Goal: Task Accomplishment & Management: Manage account settings

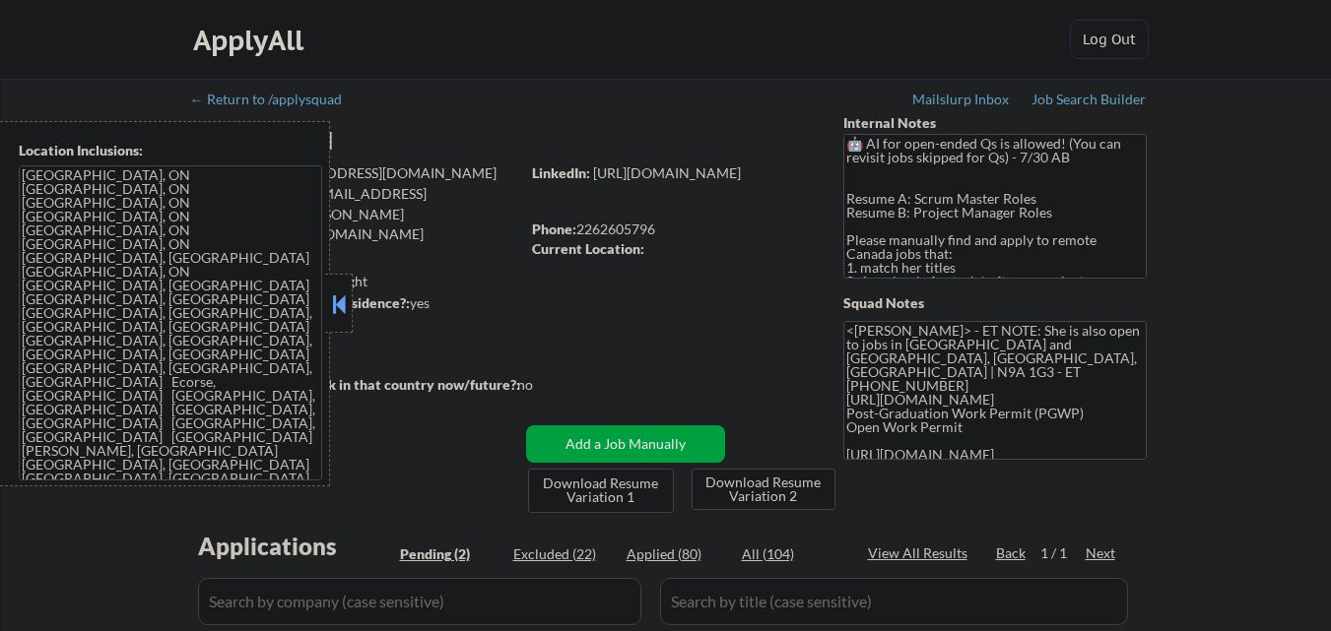
select select ""pending""
click at [347, 305] on button at bounding box center [339, 305] width 22 height 30
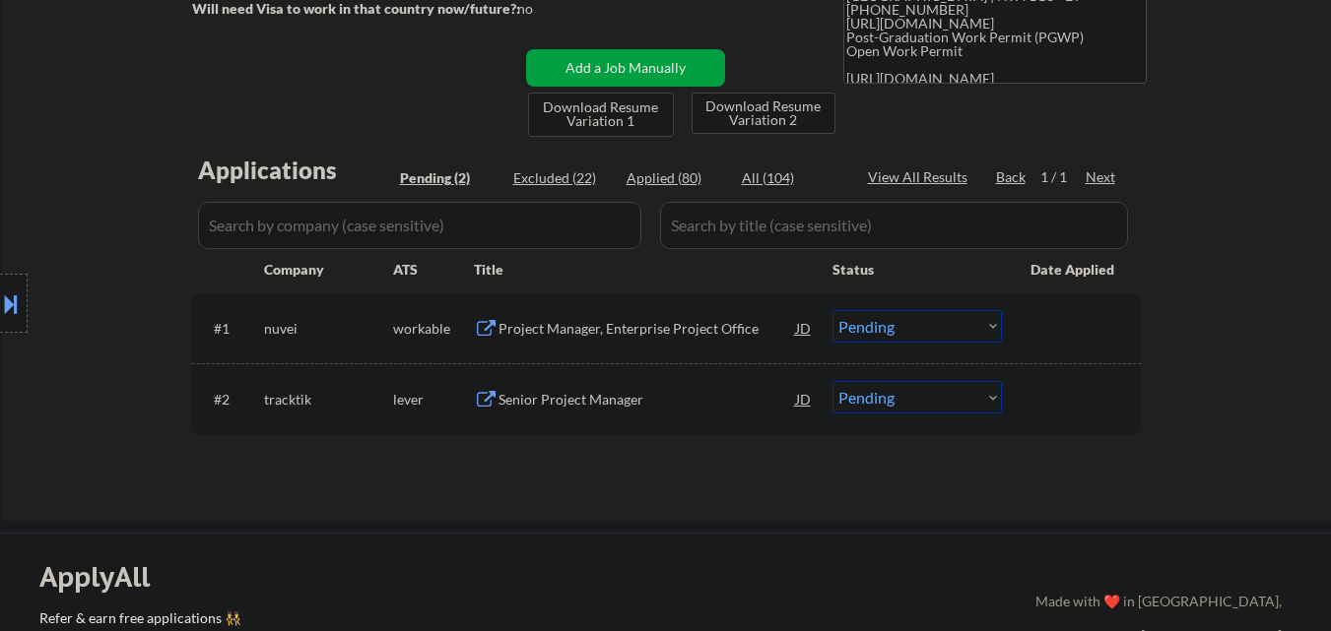
scroll to position [394, 0]
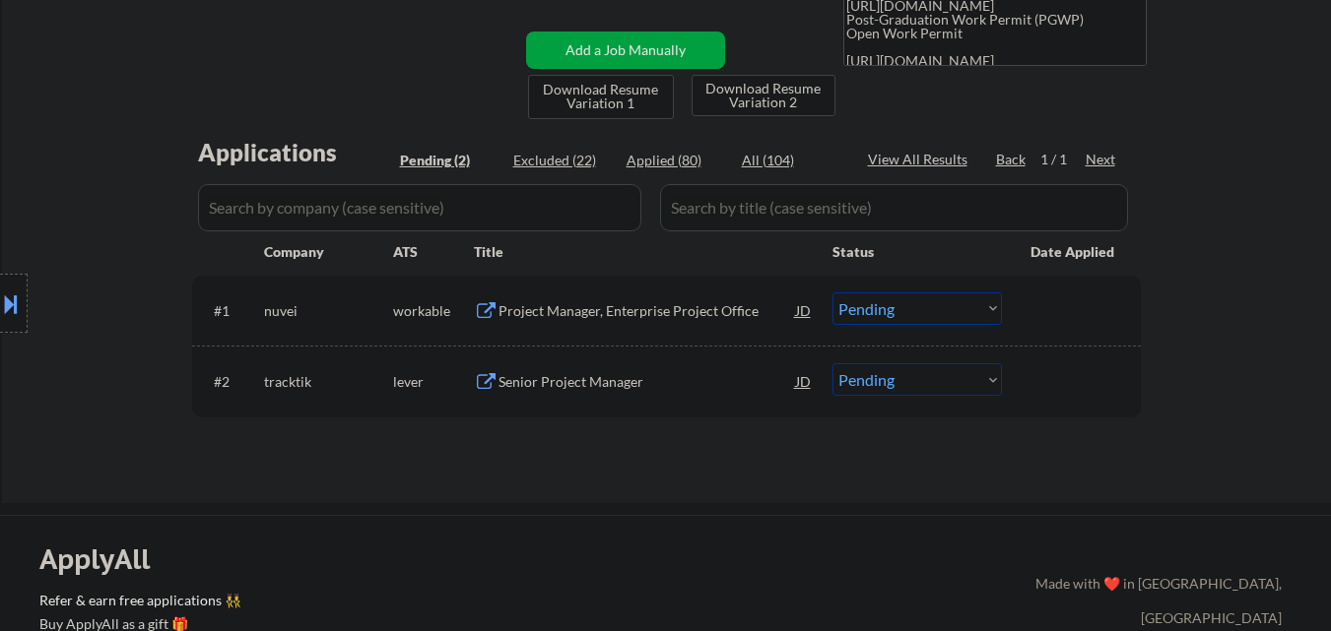
click at [571, 316] on div "Project Manager, Enterprise Project Office" at bounding box center [646, 311] width 297 height 20
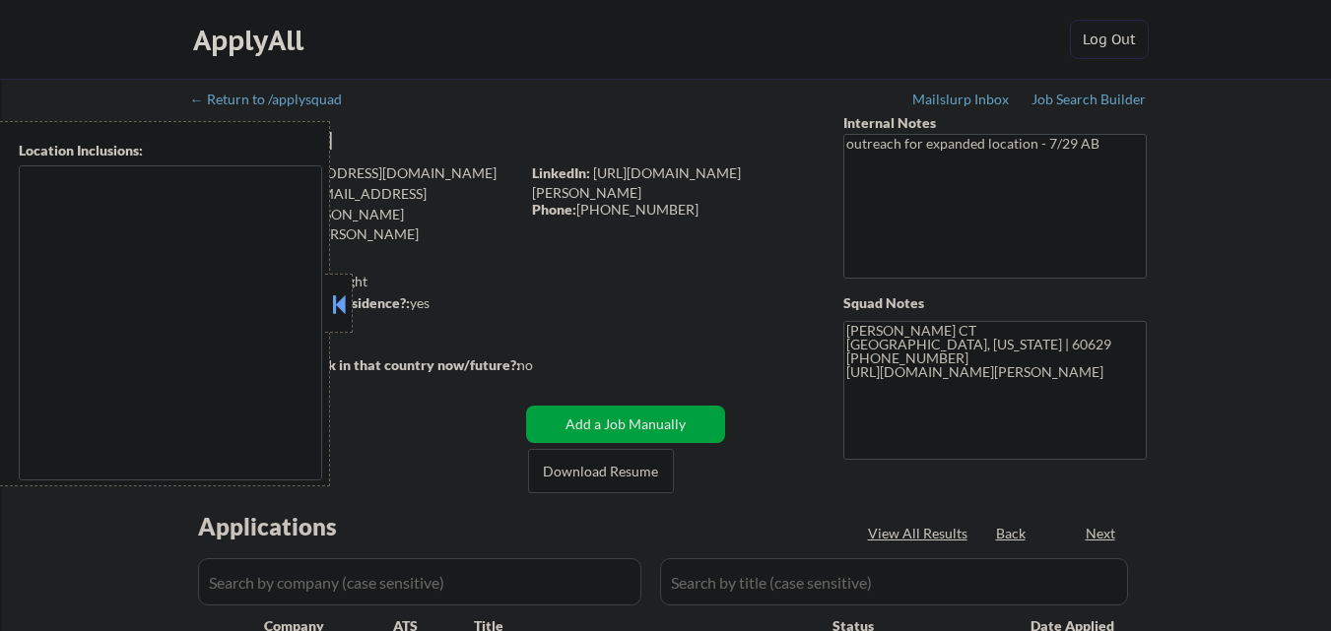
click at [346, 294] on button at bounding box center [339, 305] width 22 height 30
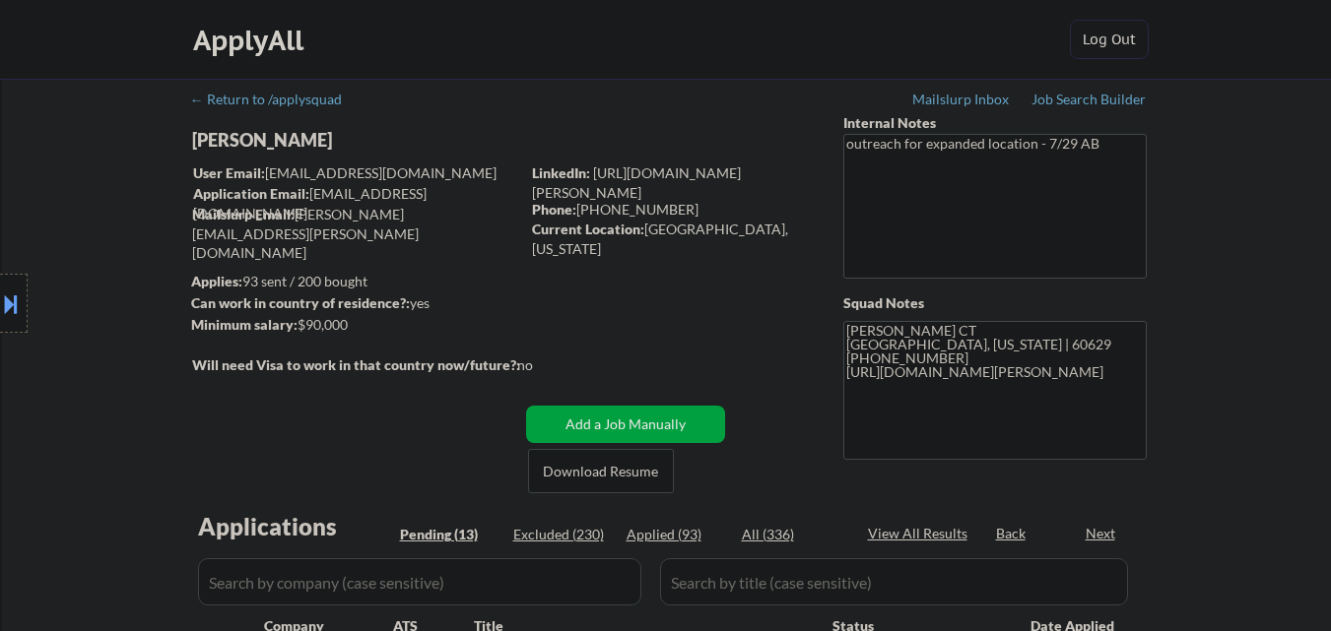
select select ""pending""
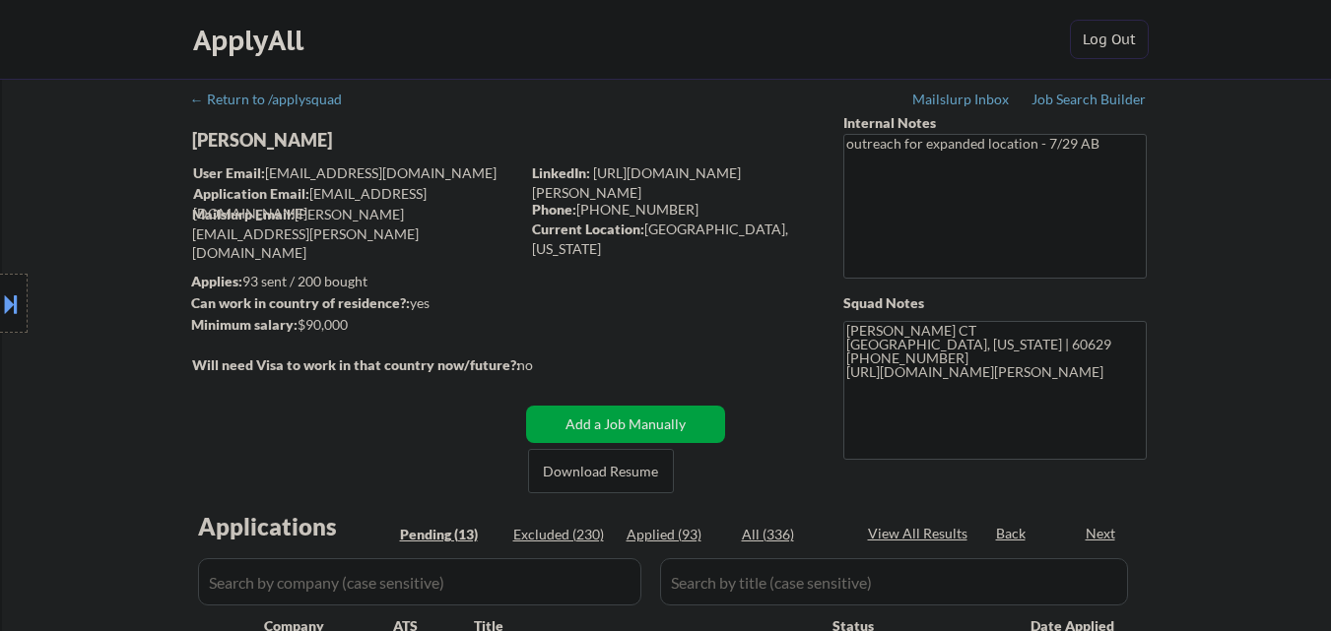
select select ""pending""
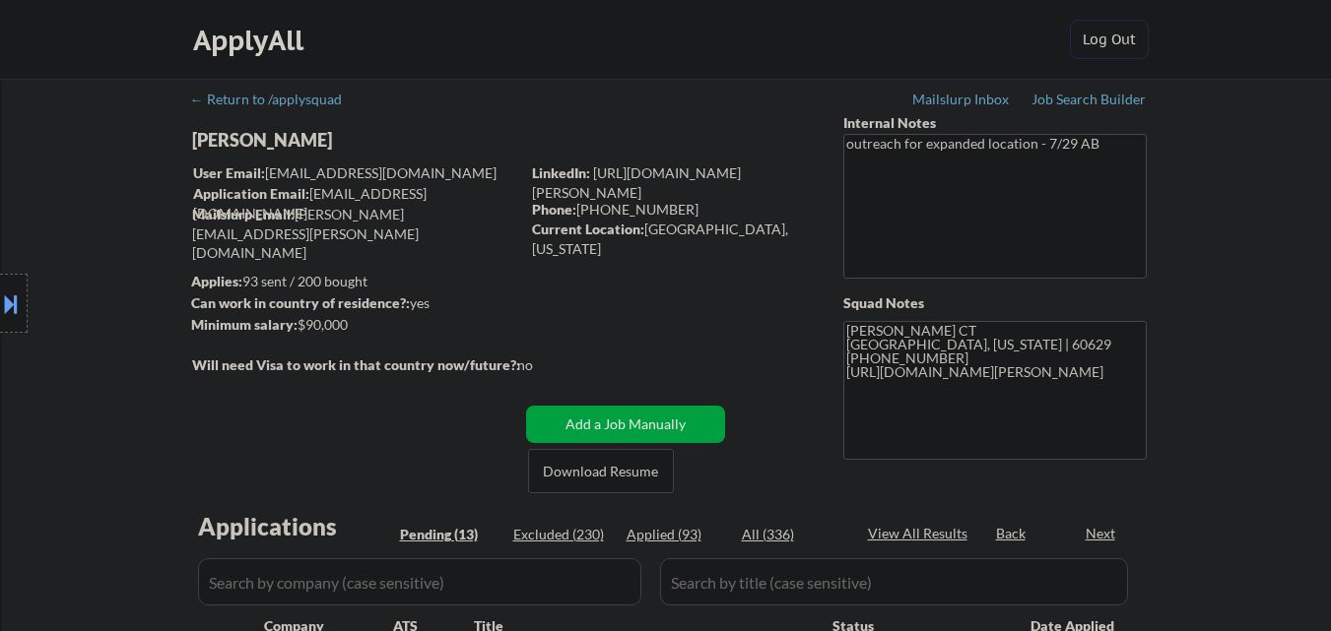
select select ""pending""
type textarea "[PERSON_NAME] CT [GEOGRAPHIC_DATA], [US_STATE] | 60629 [URL][DOMAIN_NAME][PERSO…"
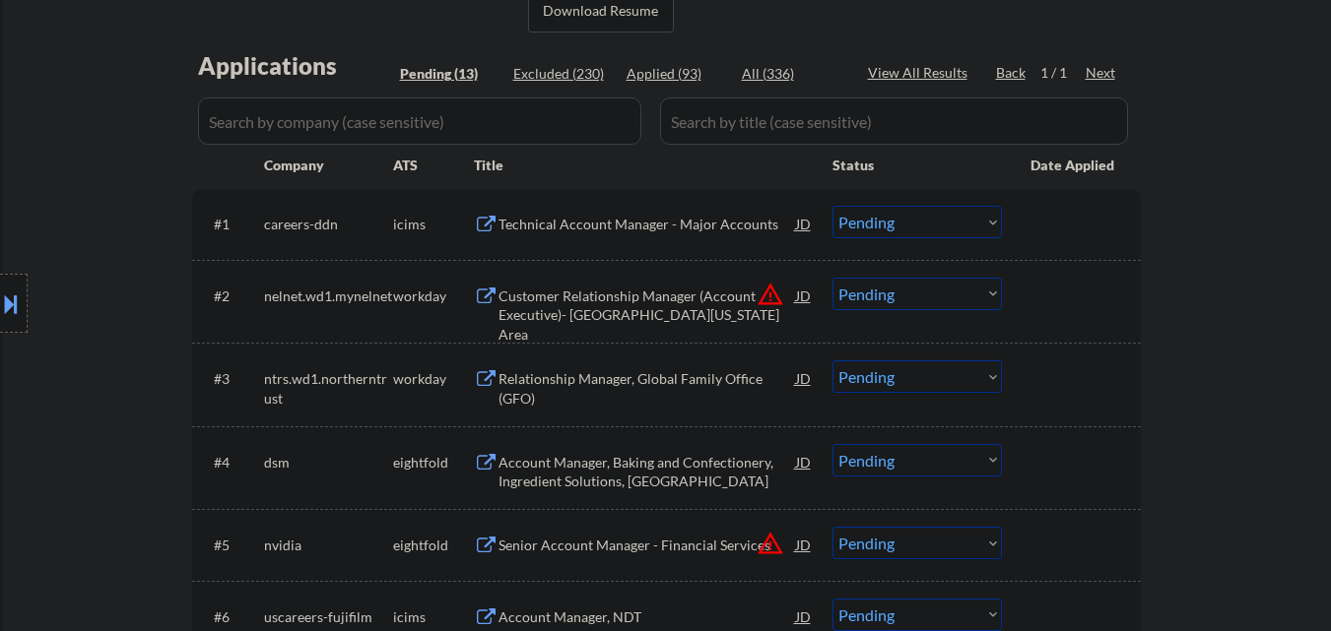
scroll to position [492, 0]
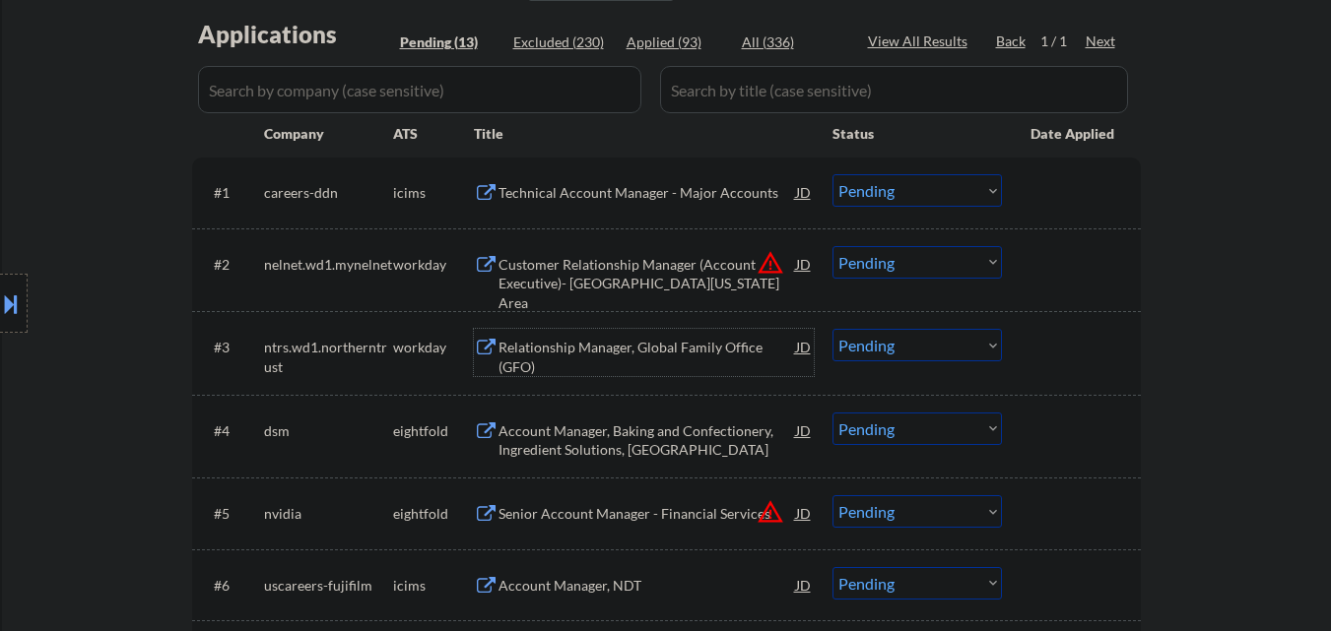
click at [564, 372] on div "Relationship Manager, Global Family Office (GFO)" at bounding box center [646, 357] width 297 height 38
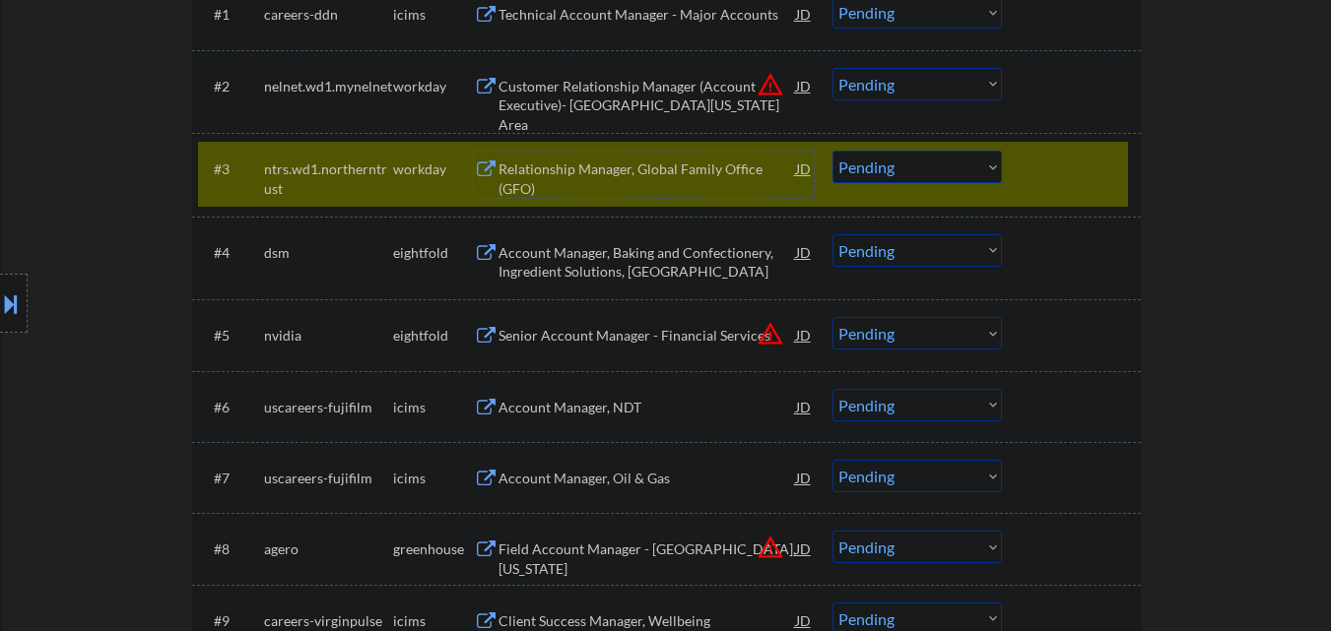
scroll to position [689, 0]
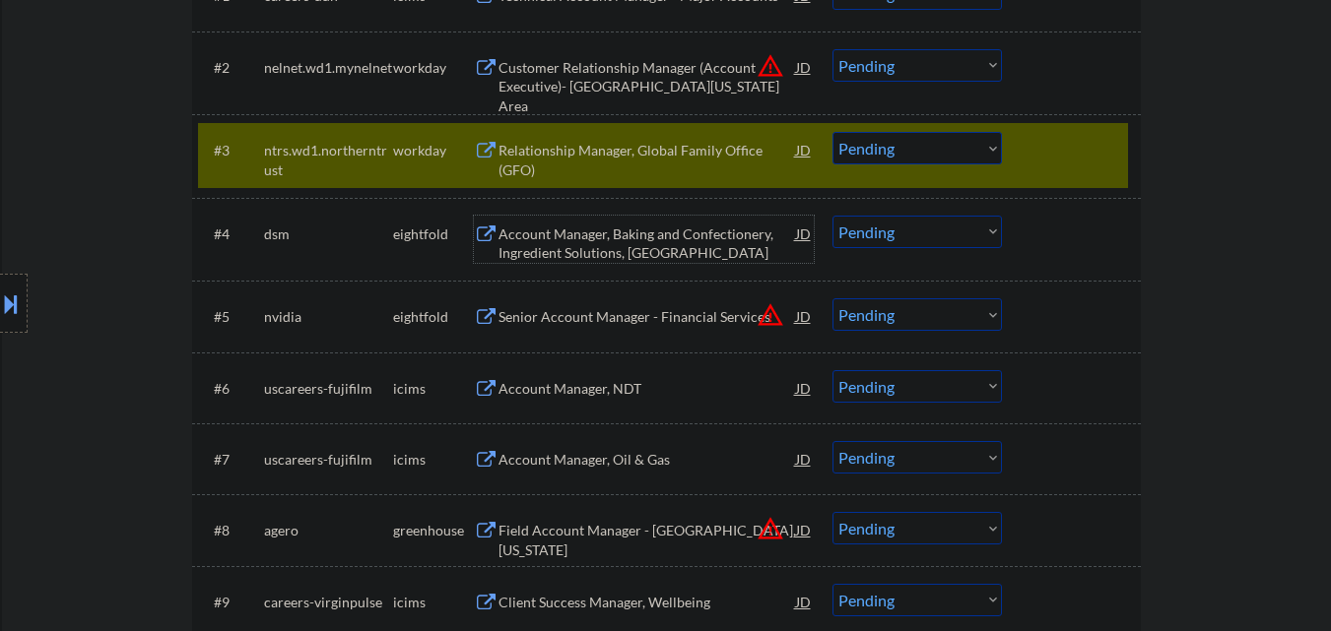
click at [608, 258] on div "Account Manager, Baking and Confectionery, Ingredient Solutions, [GEOGRAPHIC_DA…" at bounding box center [646, 244] width 297 height 38
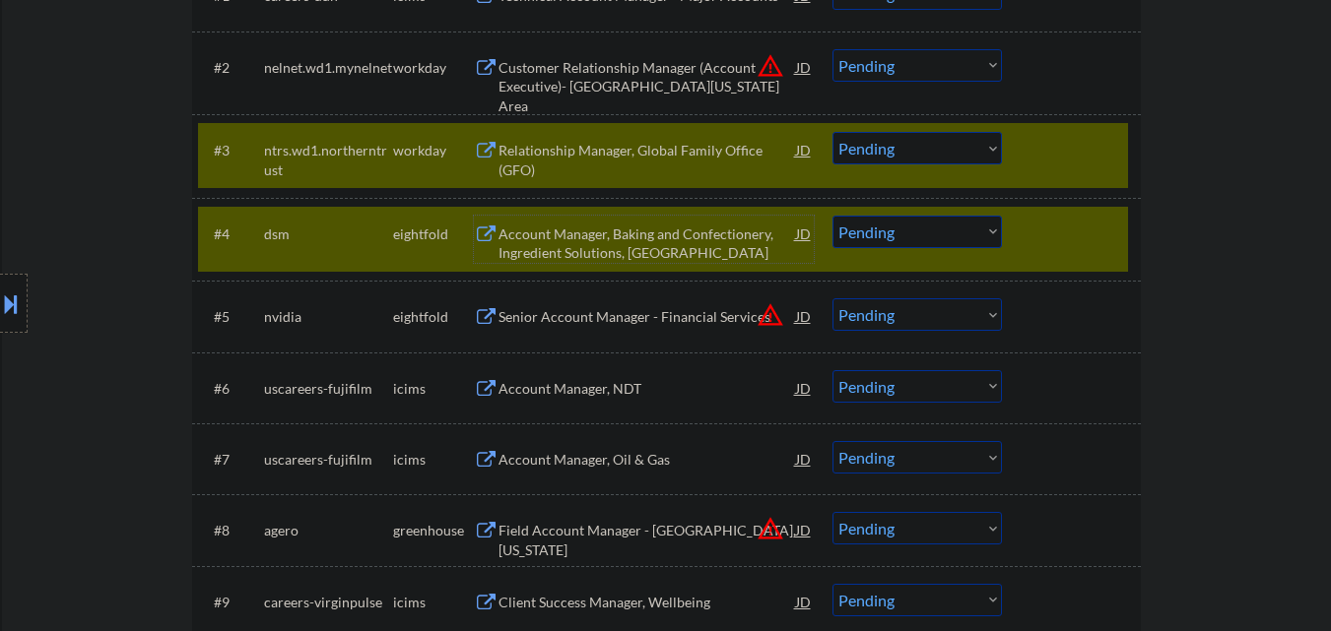
click at [1066, 164] on div at bounding box center [1073, 149] width 87 height 35
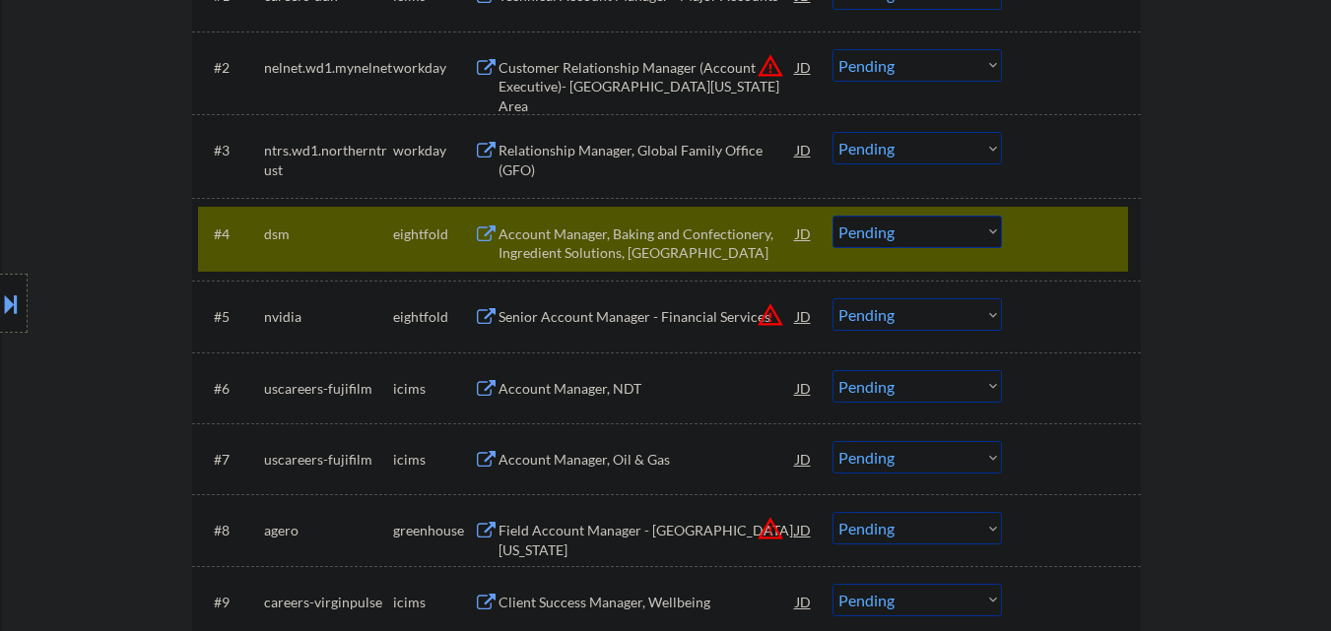
click at [870, 229] on select "Choose an option... Pending Applied Excluded (Questions) Excluded (Expired) Exc…" at bounding box center [916, 232] width 169 height 33
click at [832, 216] on select "Choose an option... Pending Applied Excluded (Questions) Excluded (Expired) Exc…" at bounding box center [916, 232] width 169 height 33
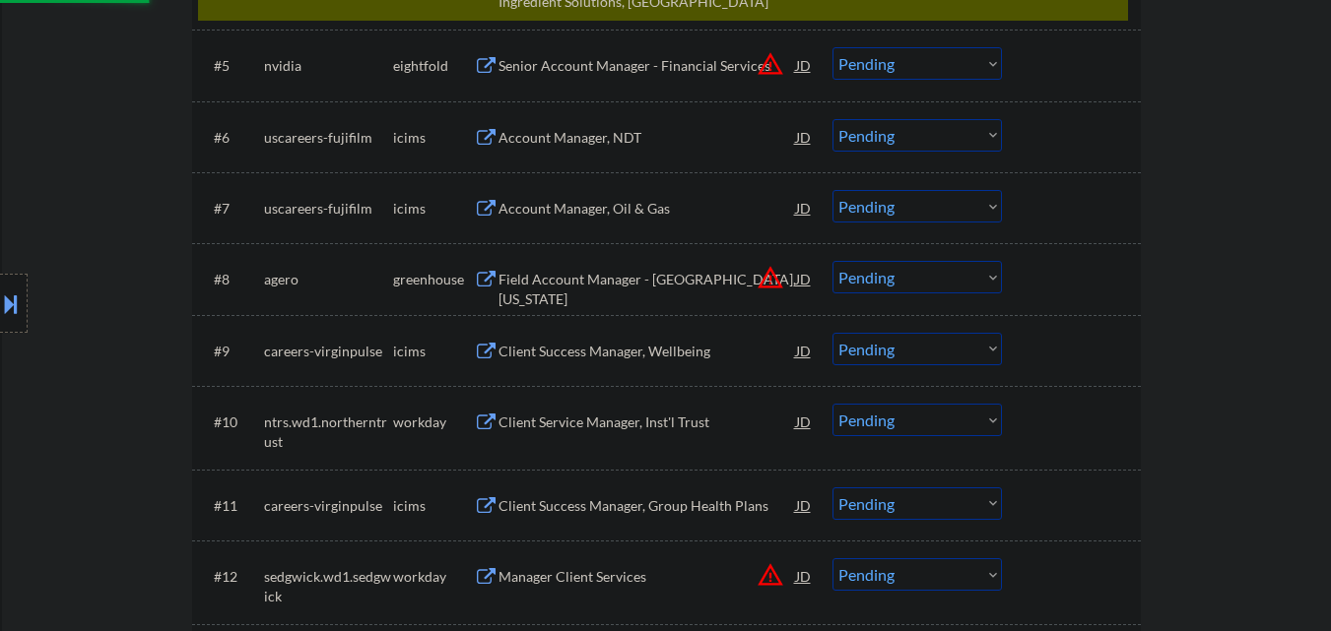
scroll to position [1083, 0]
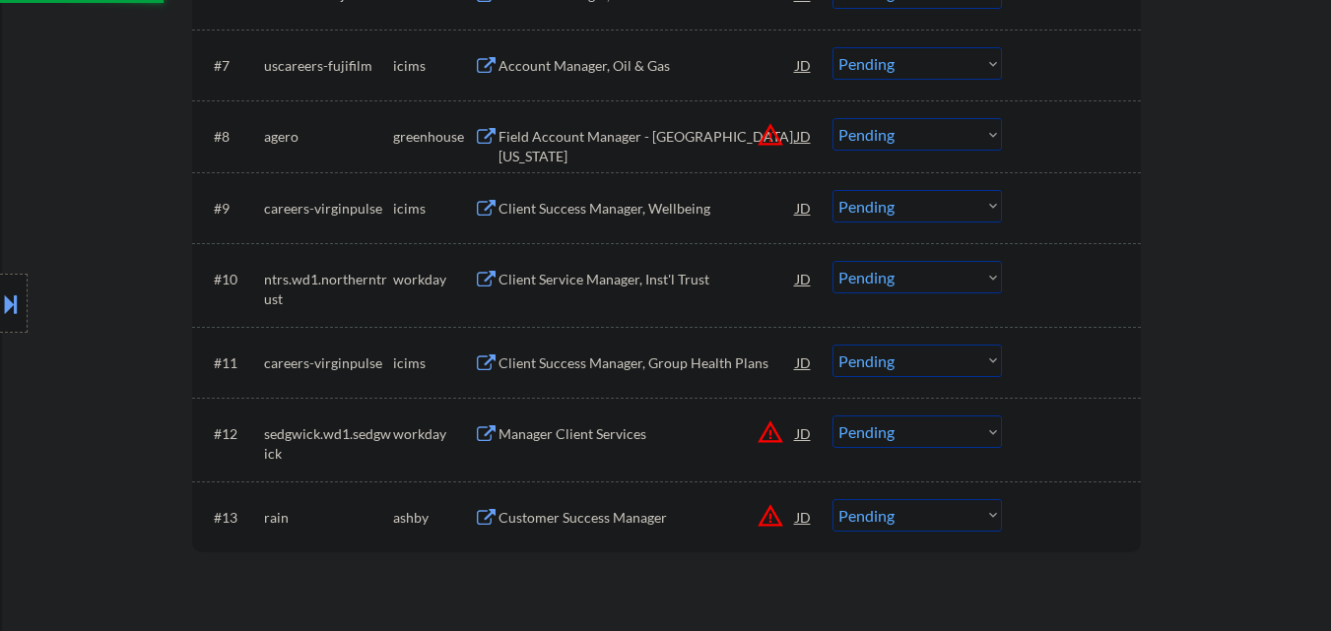
select select ""pending""
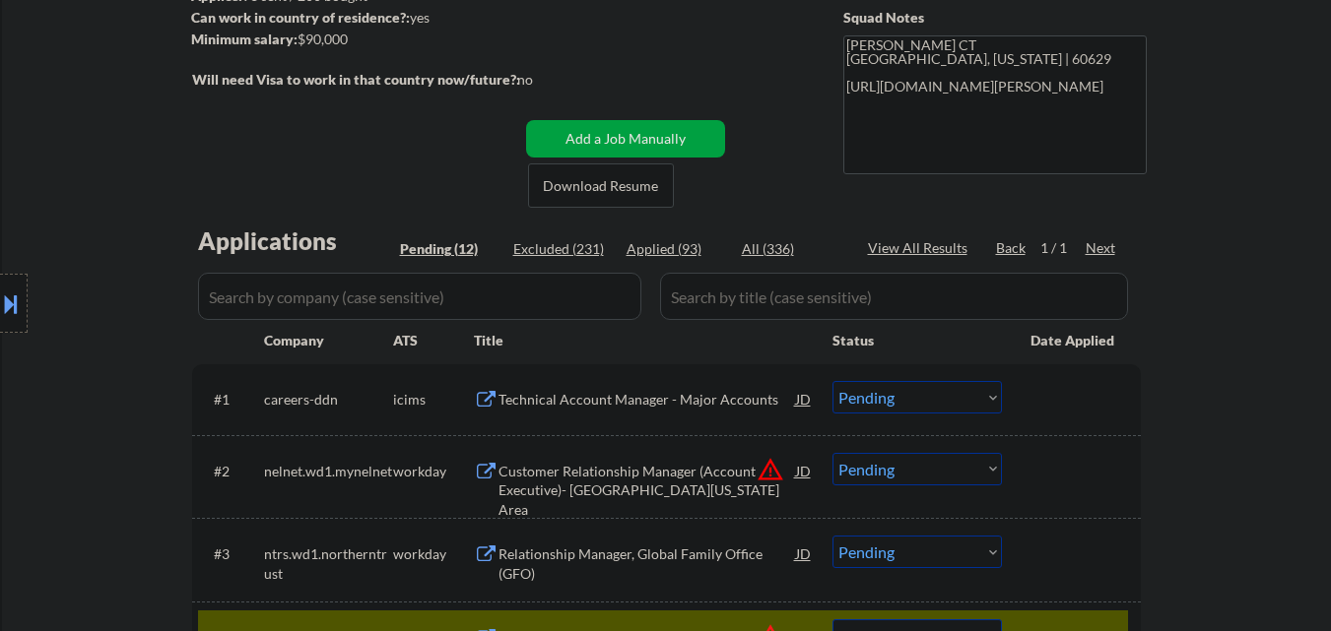
scroll to position [295, 0]
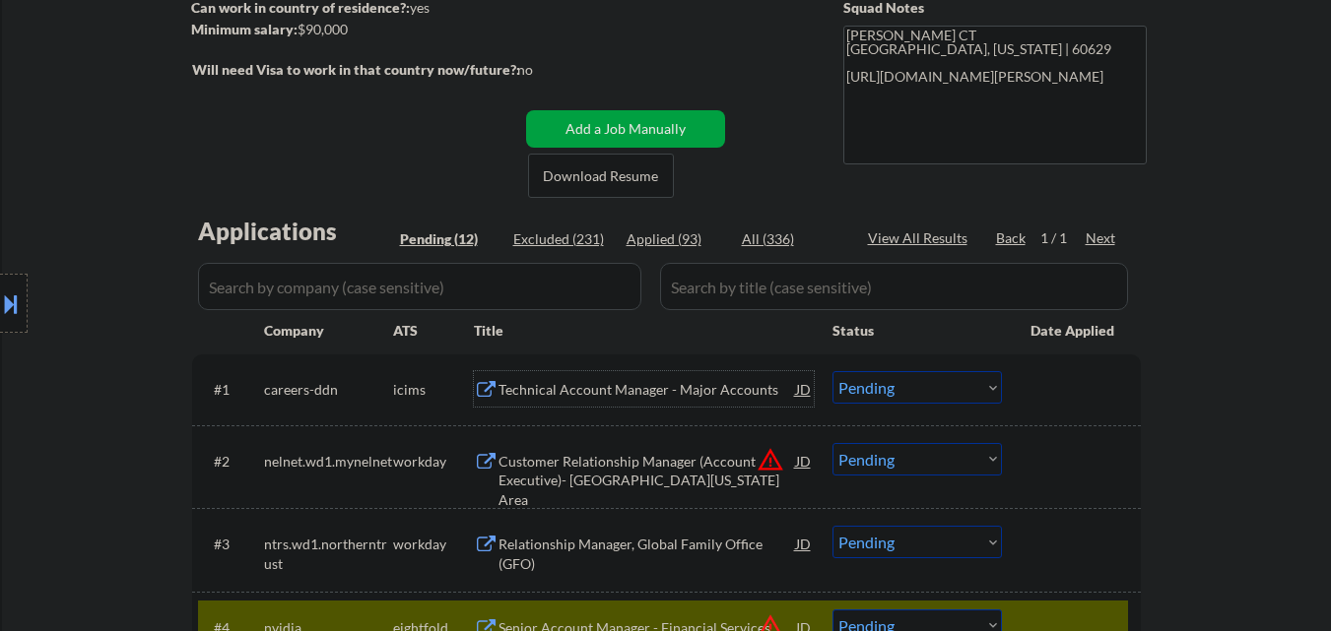
click at [718, 393] on div "Technical Account Manager - Major Accounts" at bounding box center [646, 390] width 297 height 20
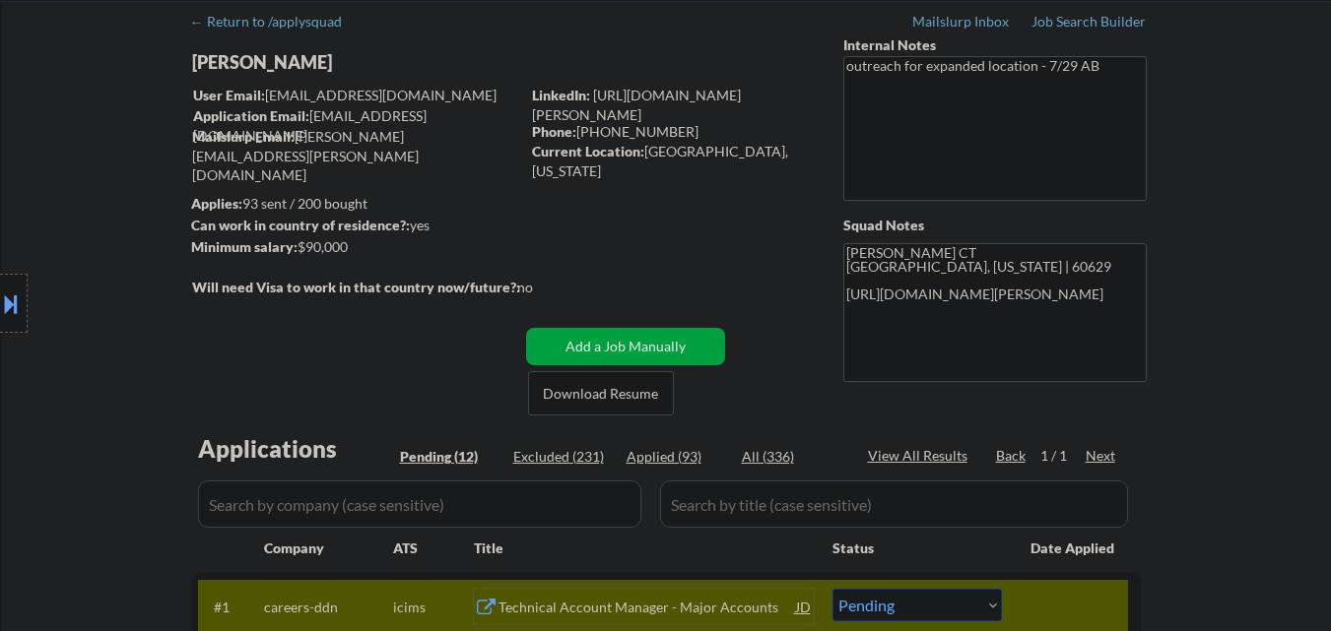
scroll to position [0, 0]
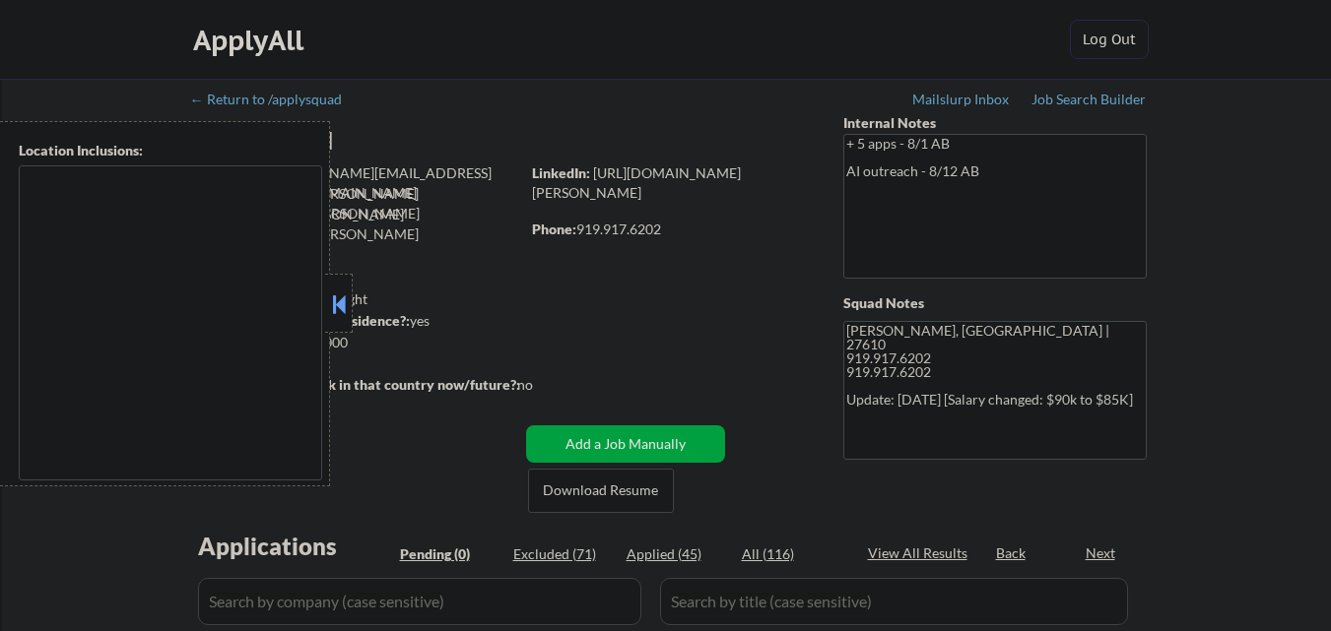
click at [333, 298] on button at bounding box center [339, 305] width 22 height 30
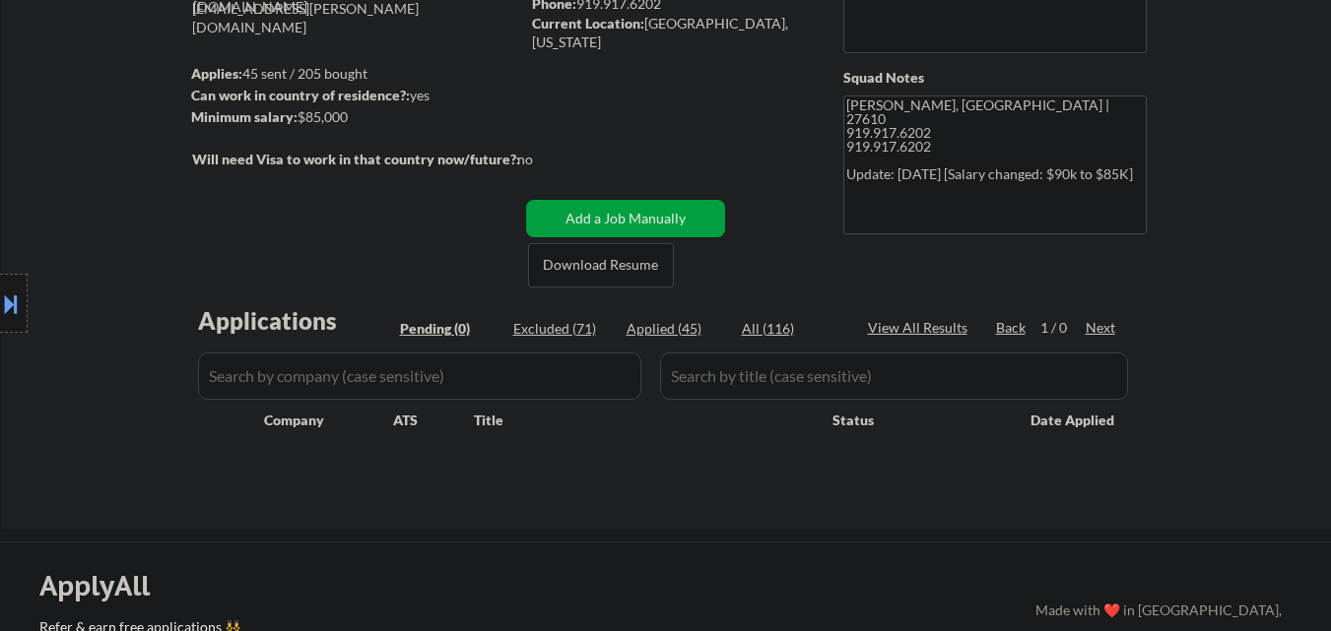
scroll to position [98, 0]
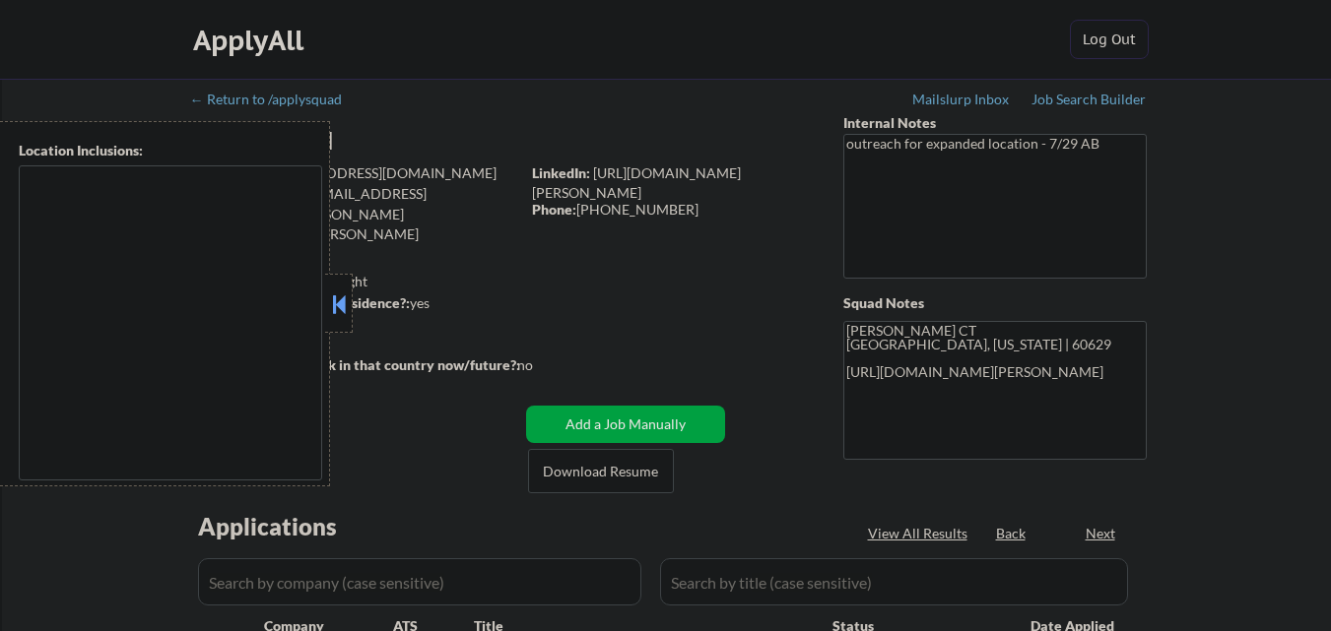
type textarea "[GEOGRAPHIC_DATA], [GEOGRAPHIC_DATA] [GEOGRAPHIC_DATA], [GEOGRAPHIC_DATA], [GEO…"
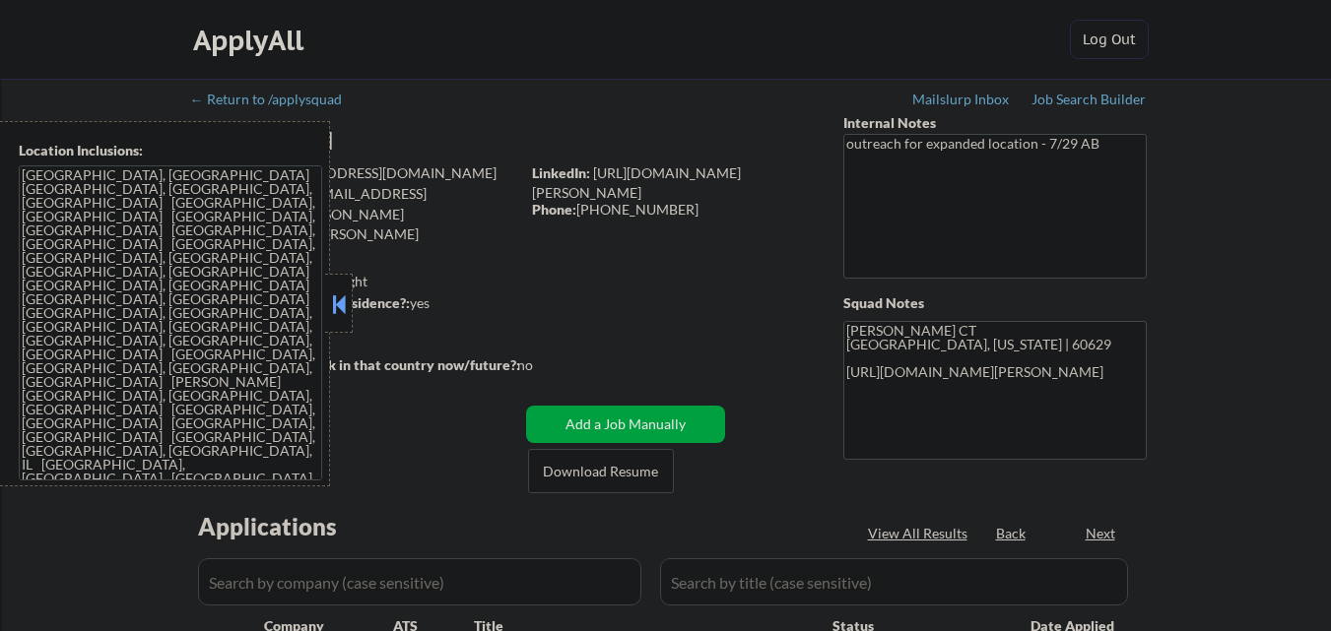
select select ""pending""
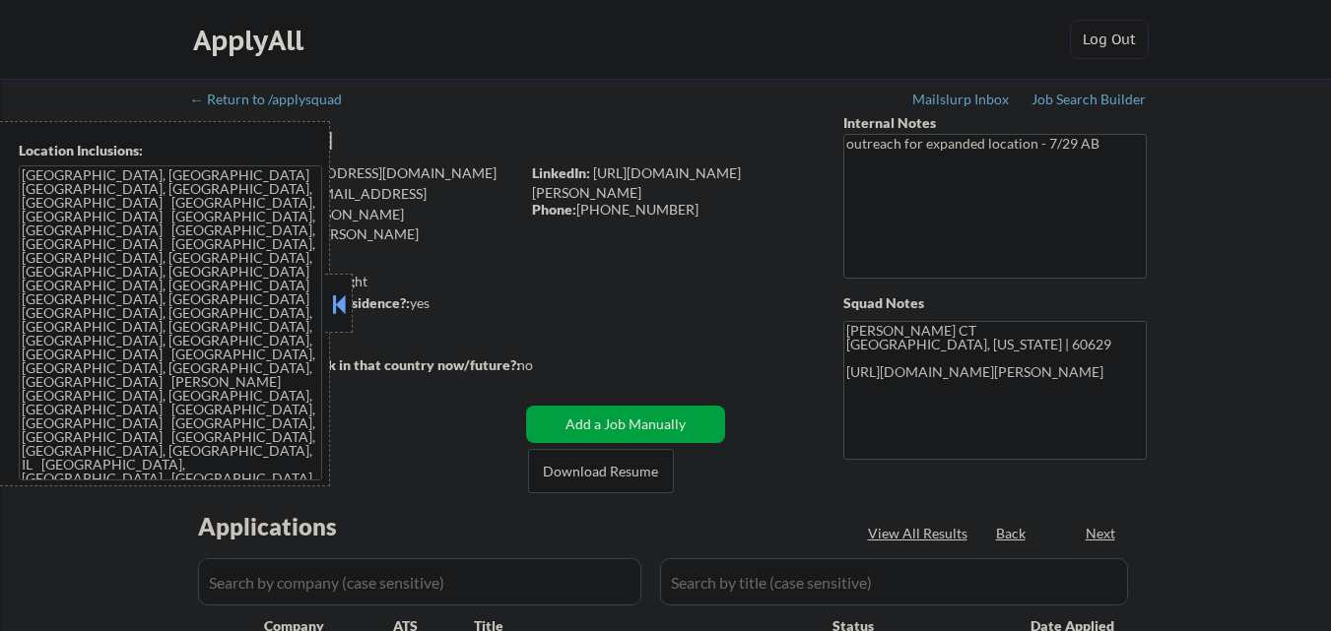
select select ""pending""
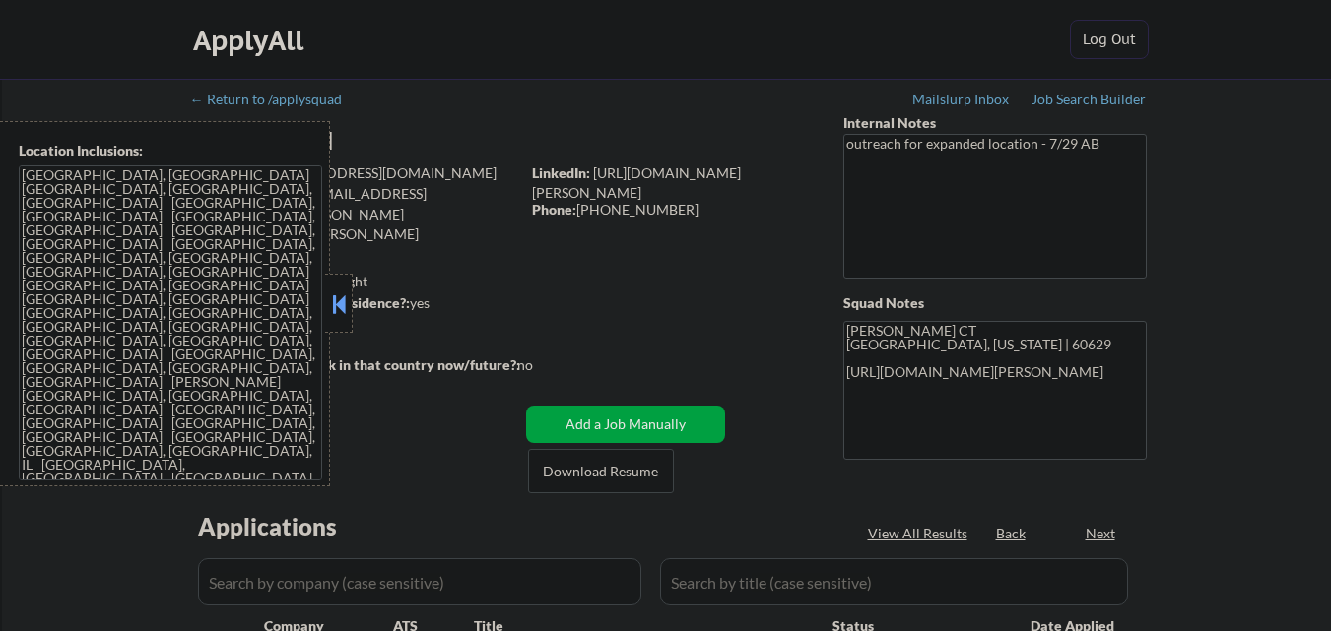
select select ""pending""
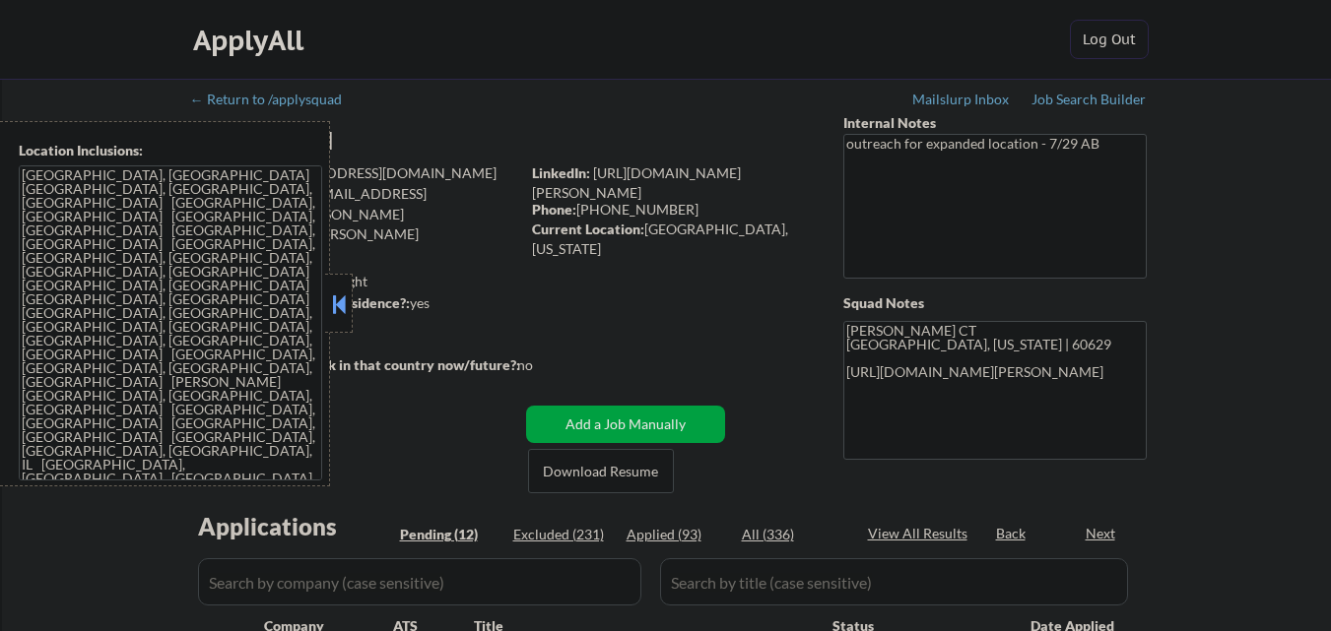
click at [348, 299] on button at bounding box center [339, 305] width 22 height 30
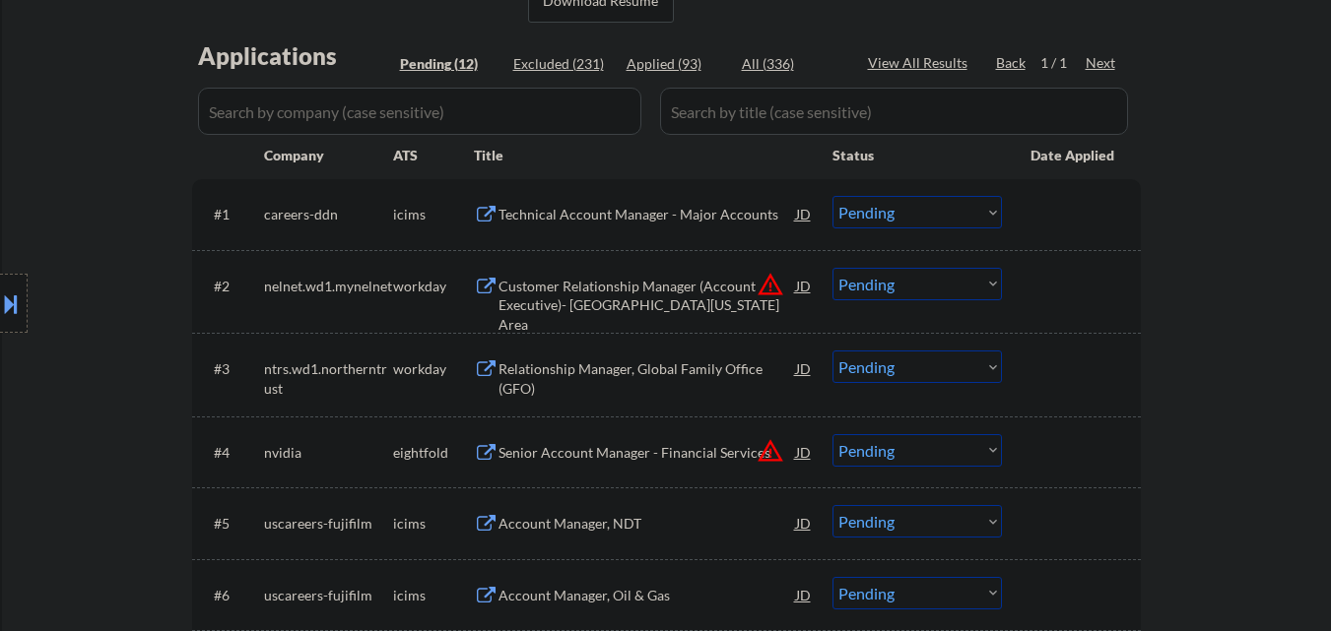
scroll to position [492, 0]
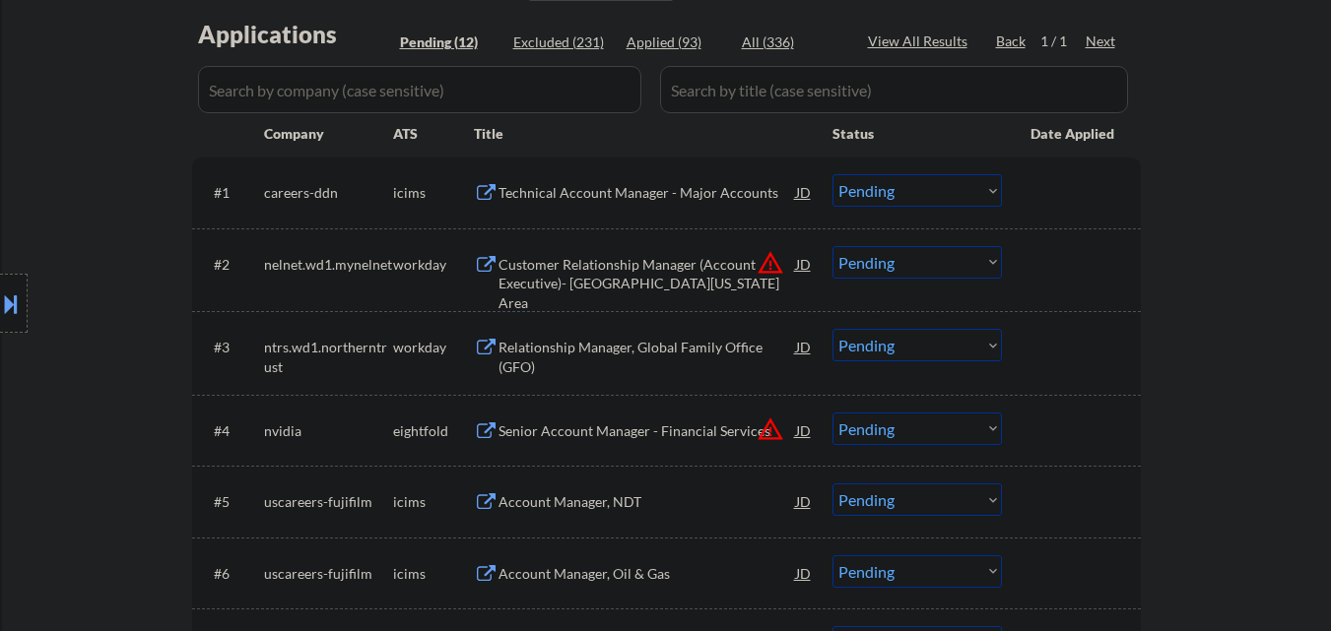
click at [810, 269] on div "JD" at bounding box center [804, 263] width 20 height 35
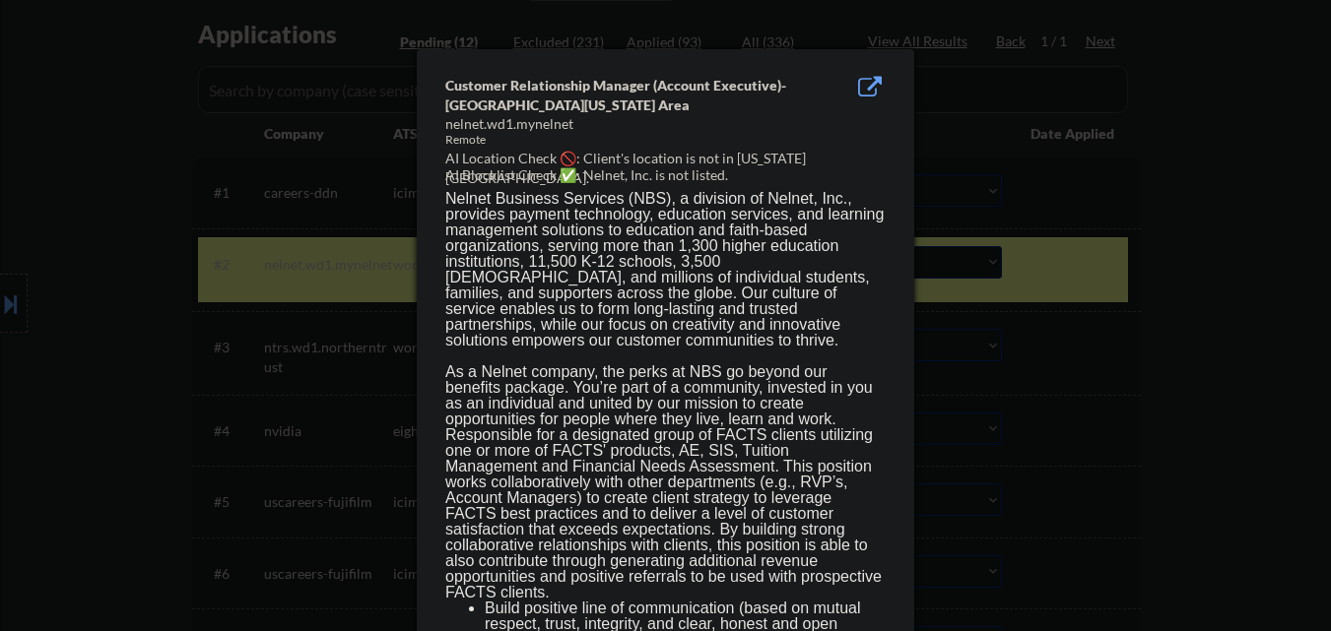
click at [1117, 418] on div at bounding box center [665, 315] width 1331 height 631
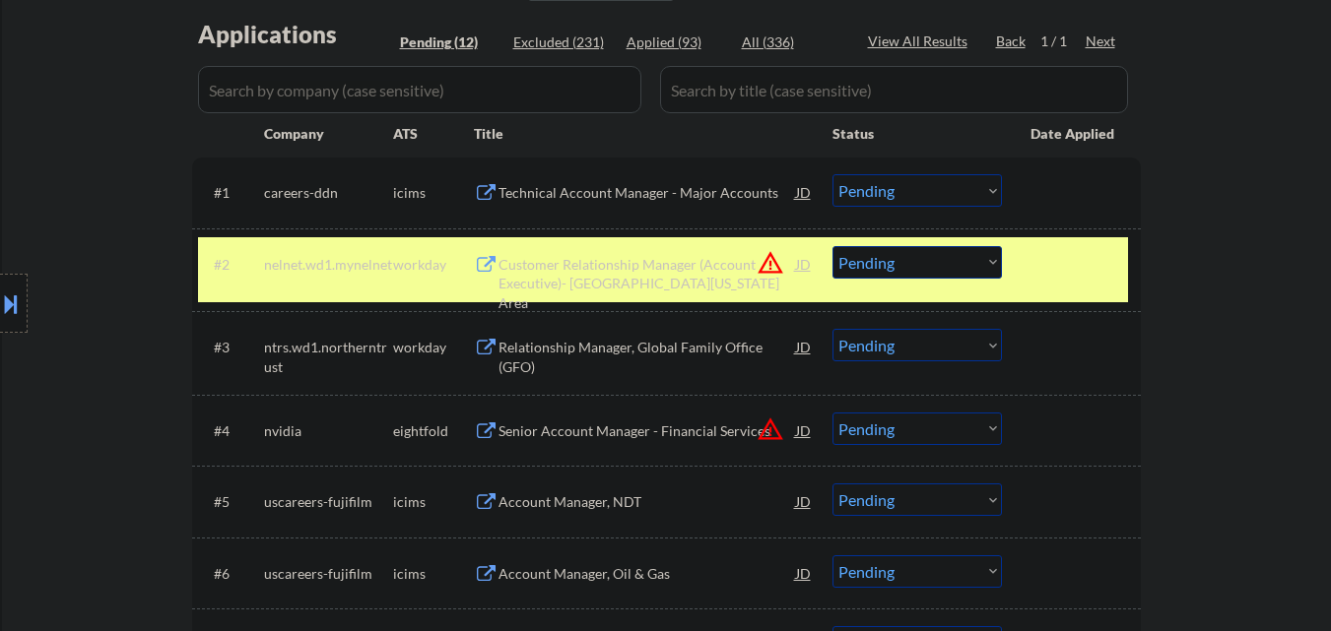
click at [859, 253] on select "Choose an option... Pending Applied Excluded (Questions) Excluded (Expired) Exc…" at bounding box center [916, 262] width 169 height 33
click at [832, 246] on select "Choose an option... Pending Applied Excluded (Questions) Excluded (Expired) Exc…" at bounding box center [916, 262] width 169 height 33
click at [800, 433] on div "JD" at bounding box center [804, 430] width 20 height 35
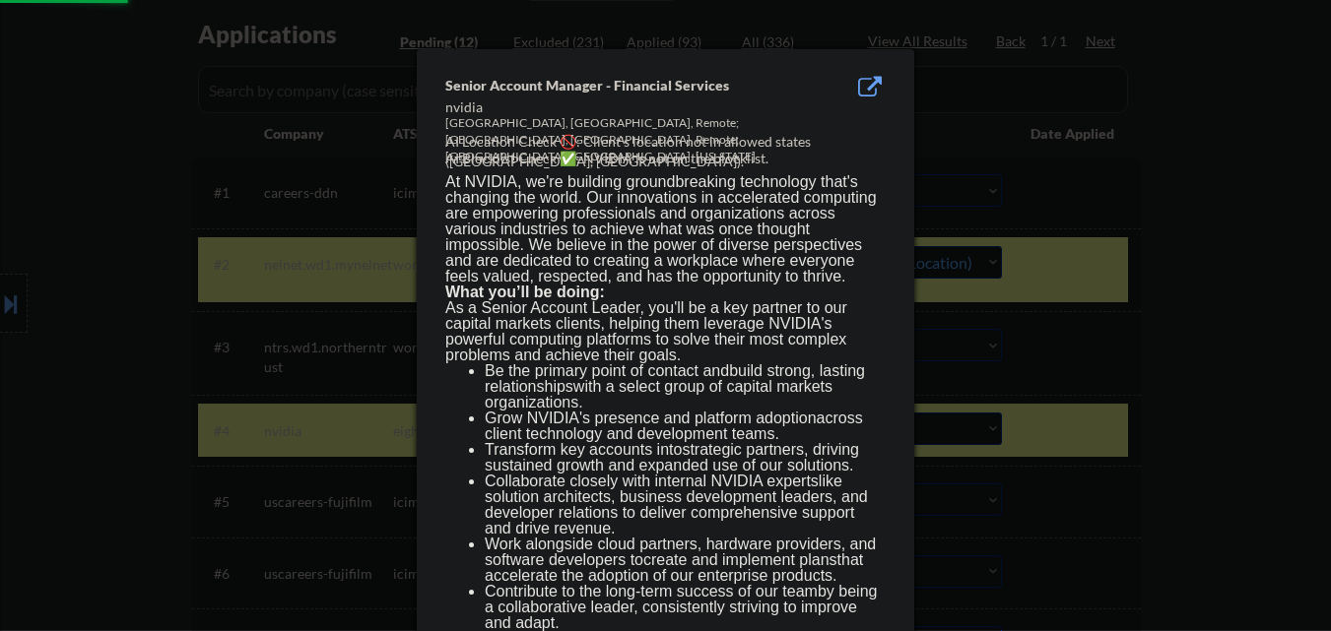
select select ""pending""
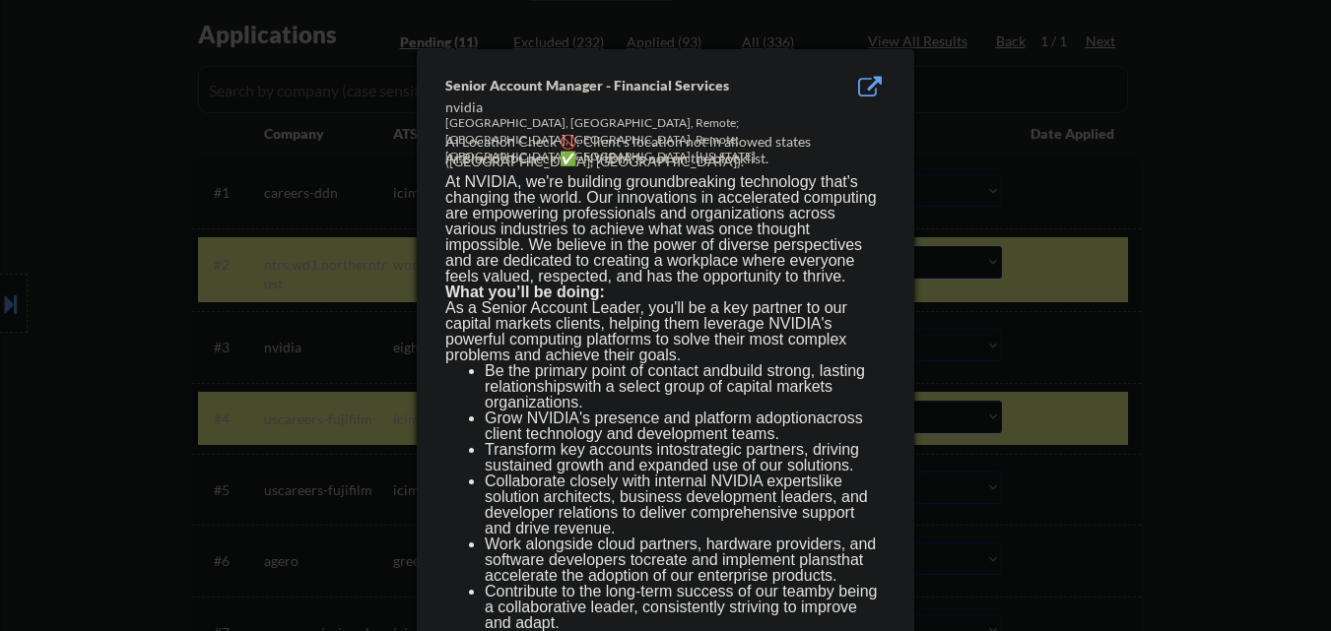
click at [1154, 496] on div at bounding box center [665, 315] width 1331 height 631
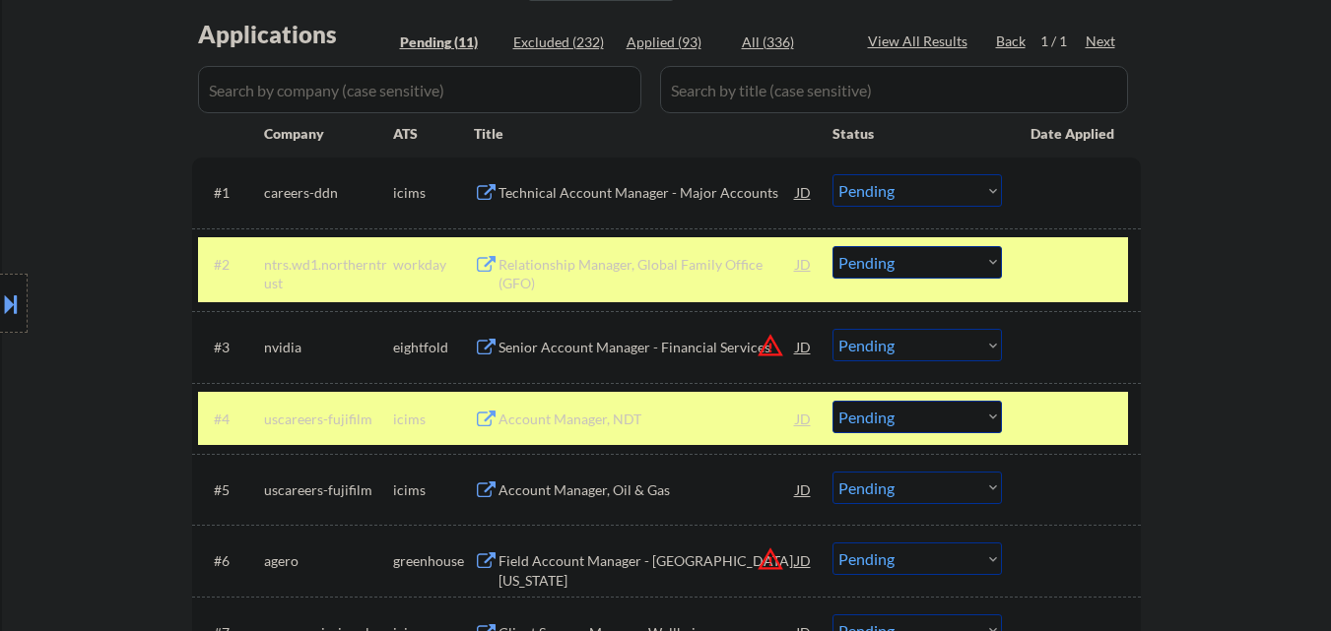
click at [1147, 547] on div "← Return to /applysquad Mailslurp Inbox Job Search Builder William Danay User E…" at bounding box center [666, 316] width 983 height 1461
click at [1080, 258] on div at bounding box center [1073, 263] width 87 height 35
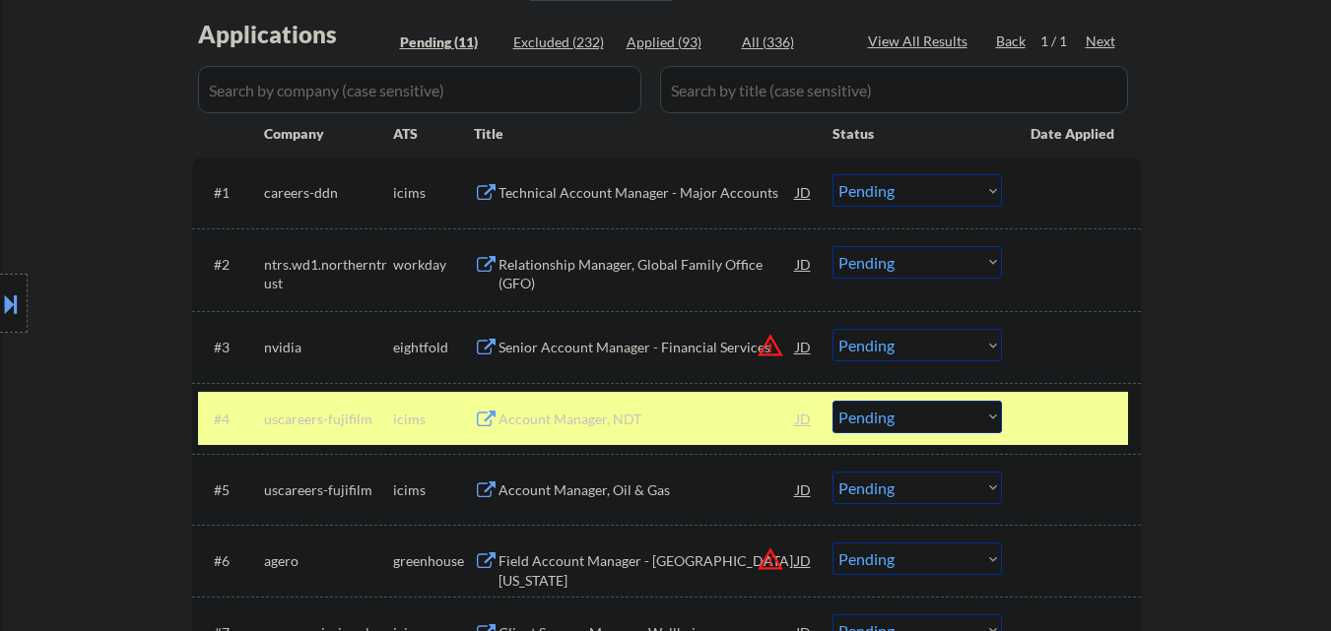
click at [1078, 422] on div at bounding box center [1073, 418] width 87 height 35
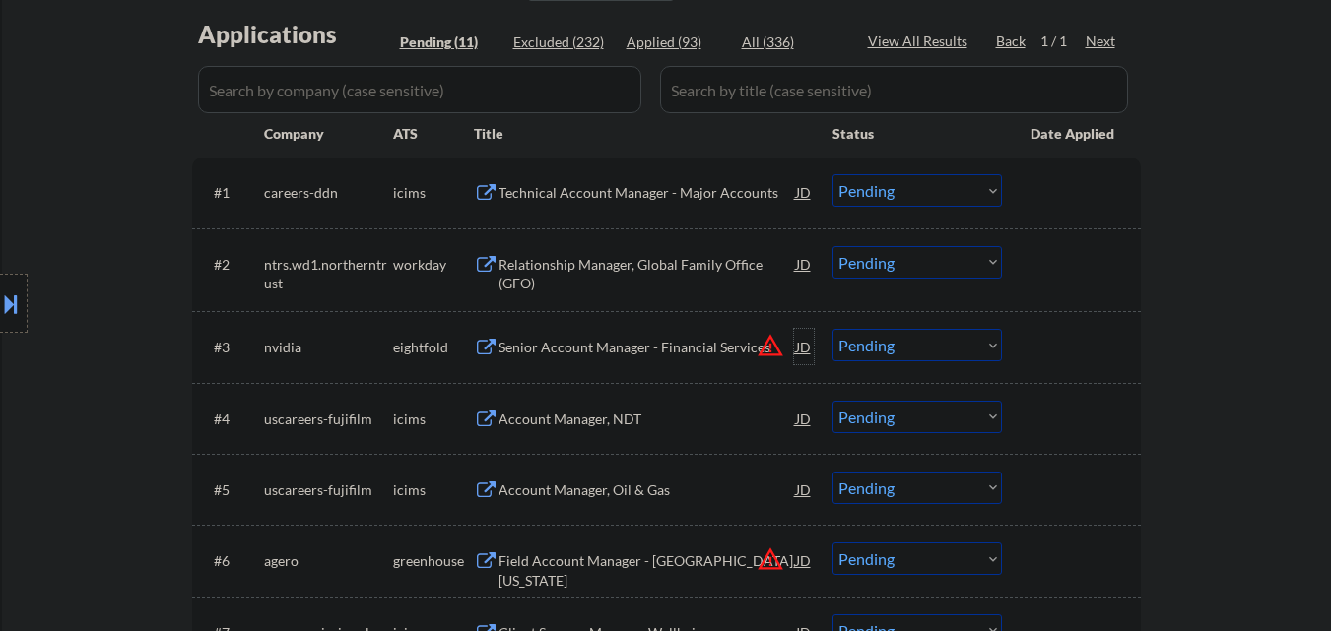
click at [798, 346] on div "JD" at bounding box center [804, 346] width 20 height 35
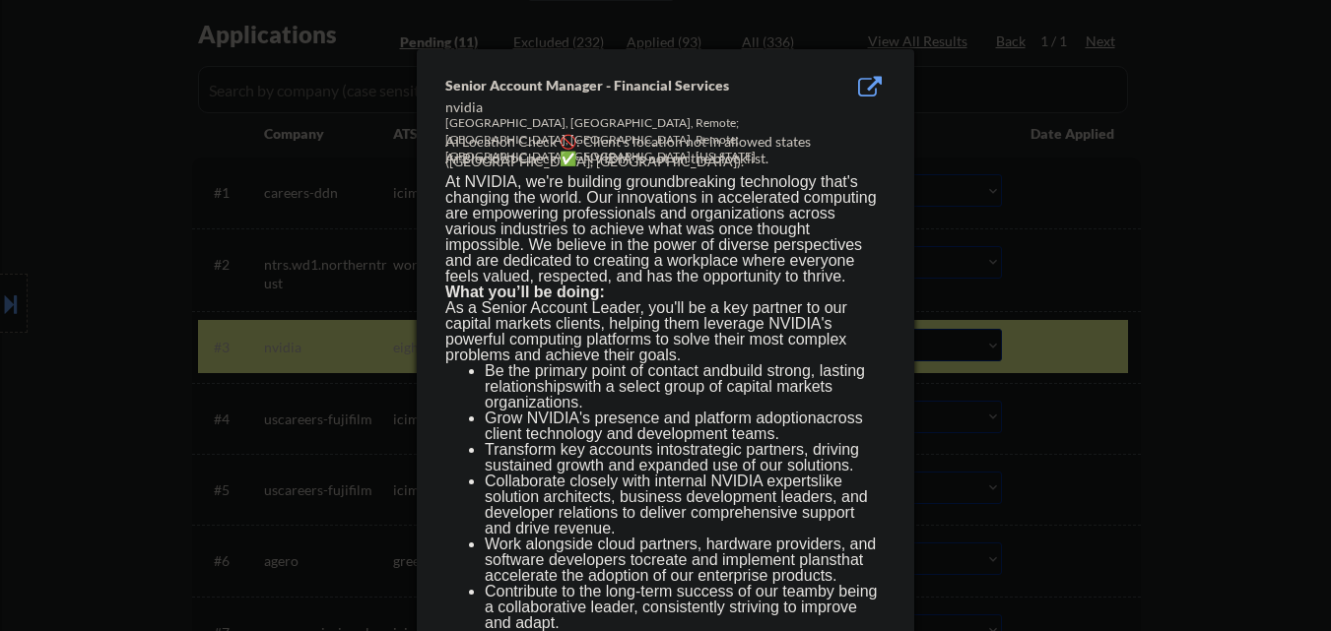
click at [1095, 337] on div at bounding box center [665, 315] width 1331 height 631
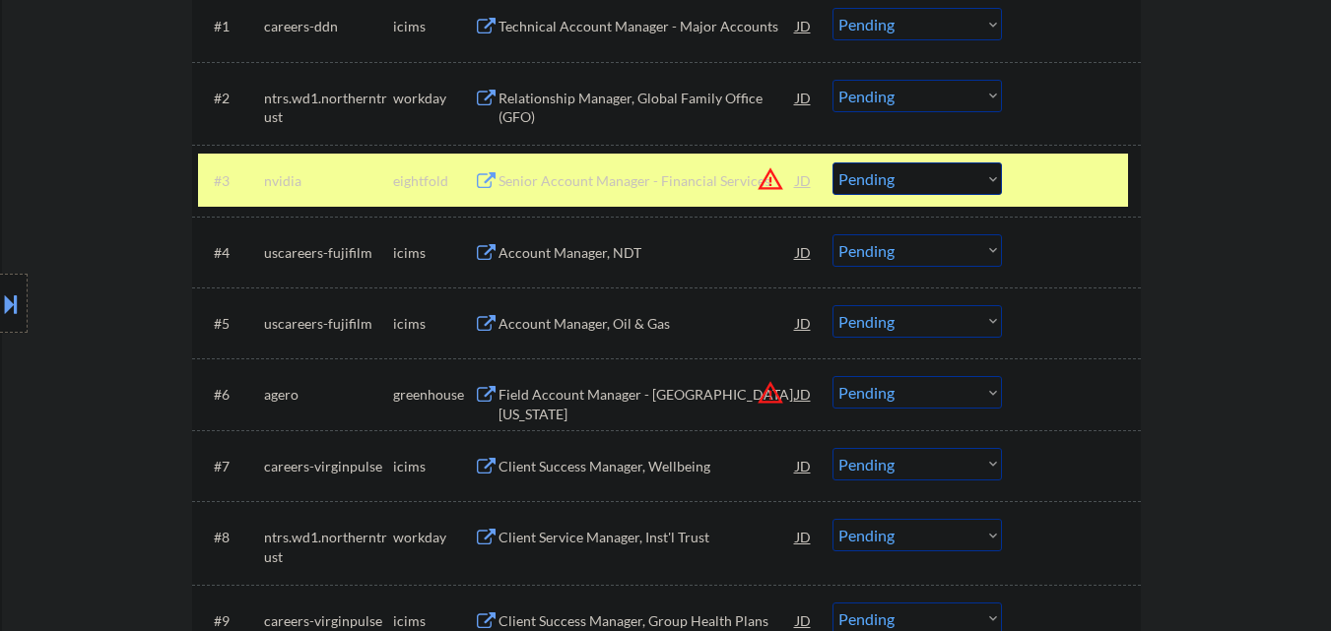
scroll to position [689, 0]
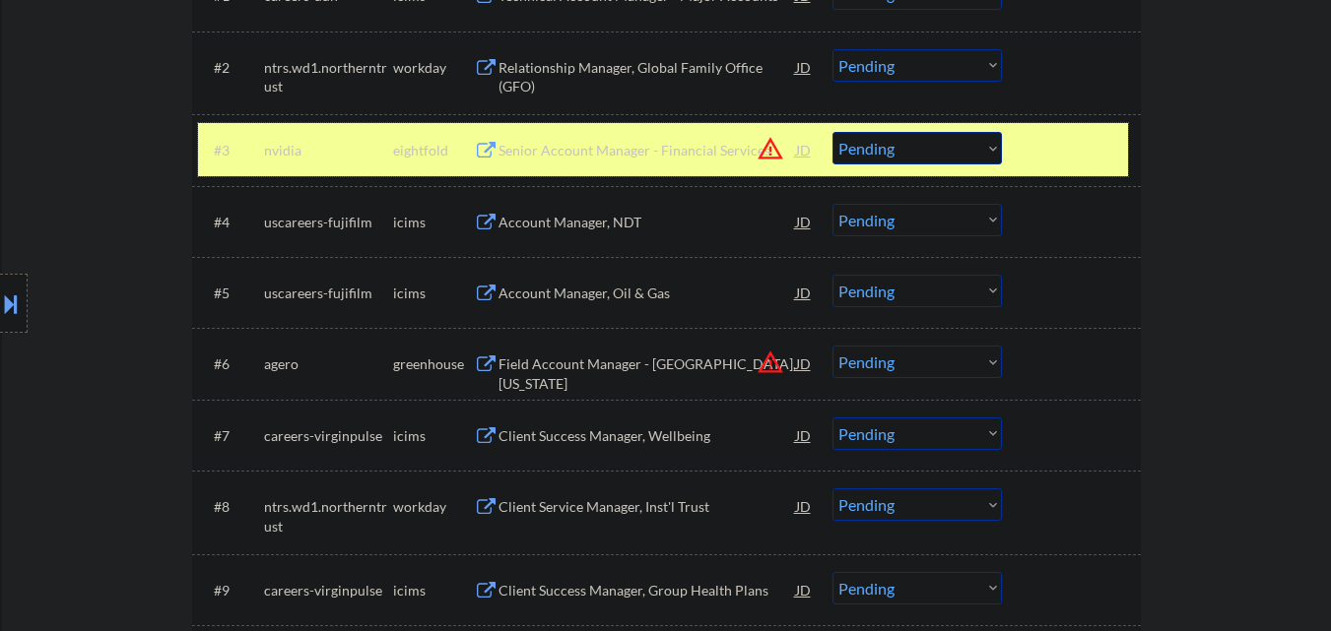
click at [1028, 159] on div "#3 nvidia eightfold Senior Account Manager - Financial Services JD warning_ambe…" at bounding box center [663, 149] width 930 height 53
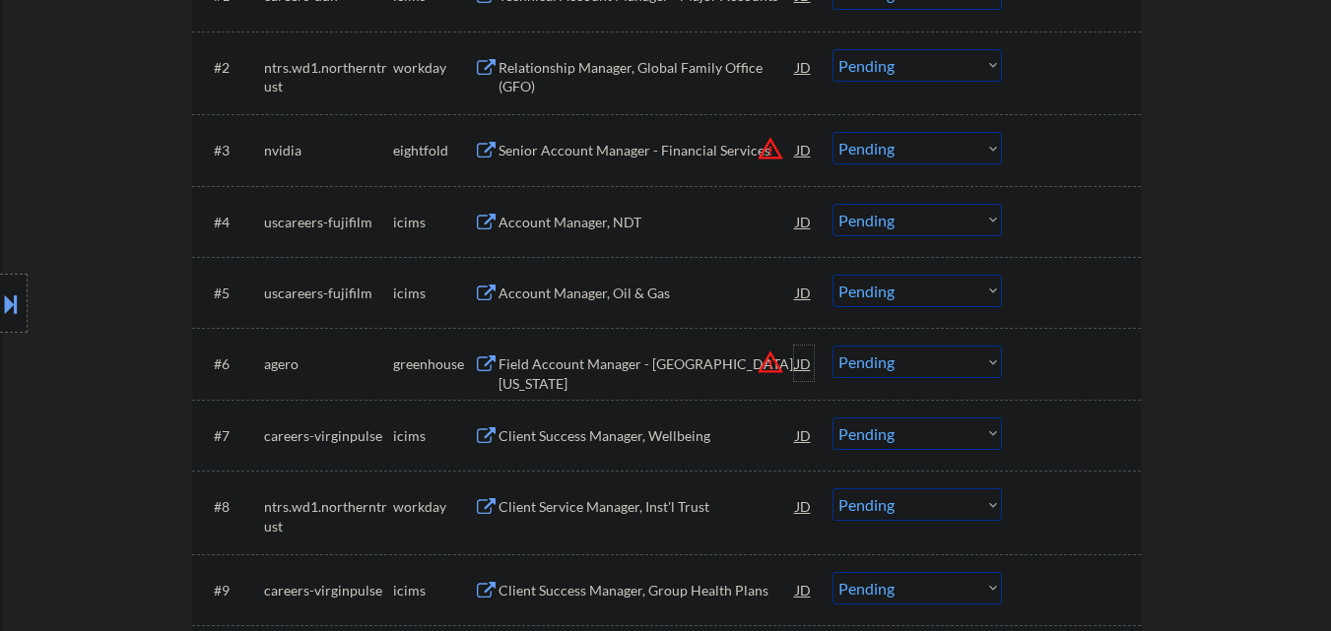
click at [806, 366] on div "JD" at bounding box center [804, 363] width 20 height 35
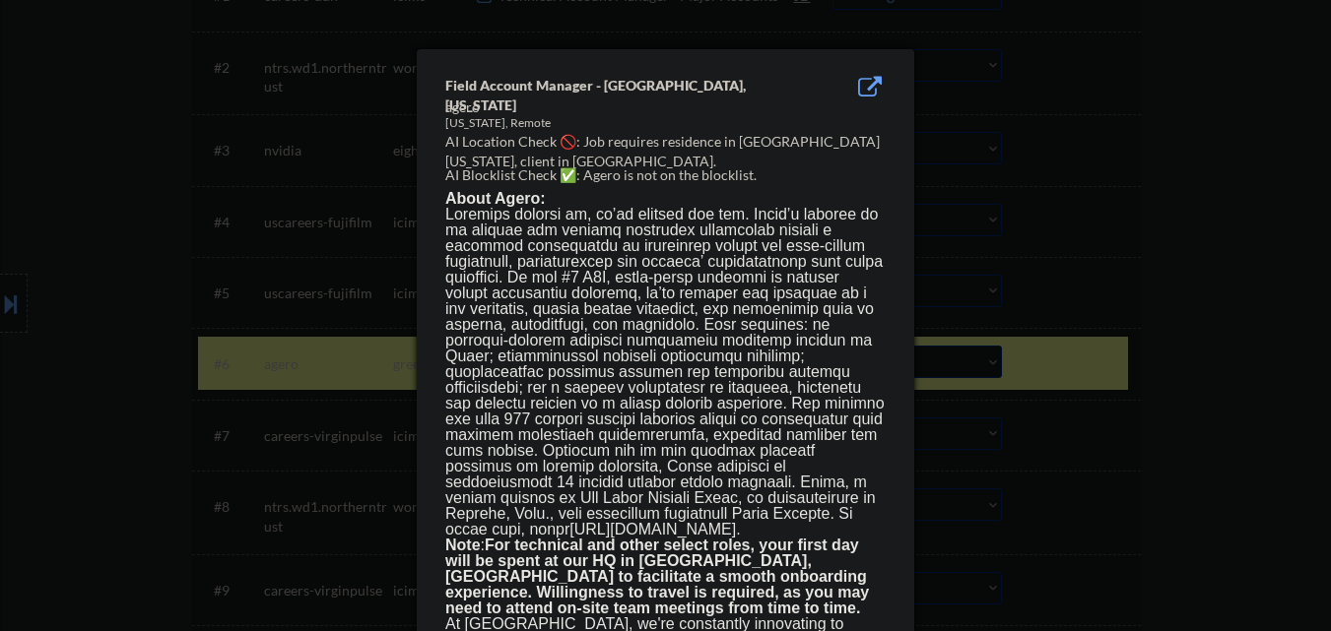
click at [1054, 377] on div at bounding box center [665, 315] width 1331 height 631
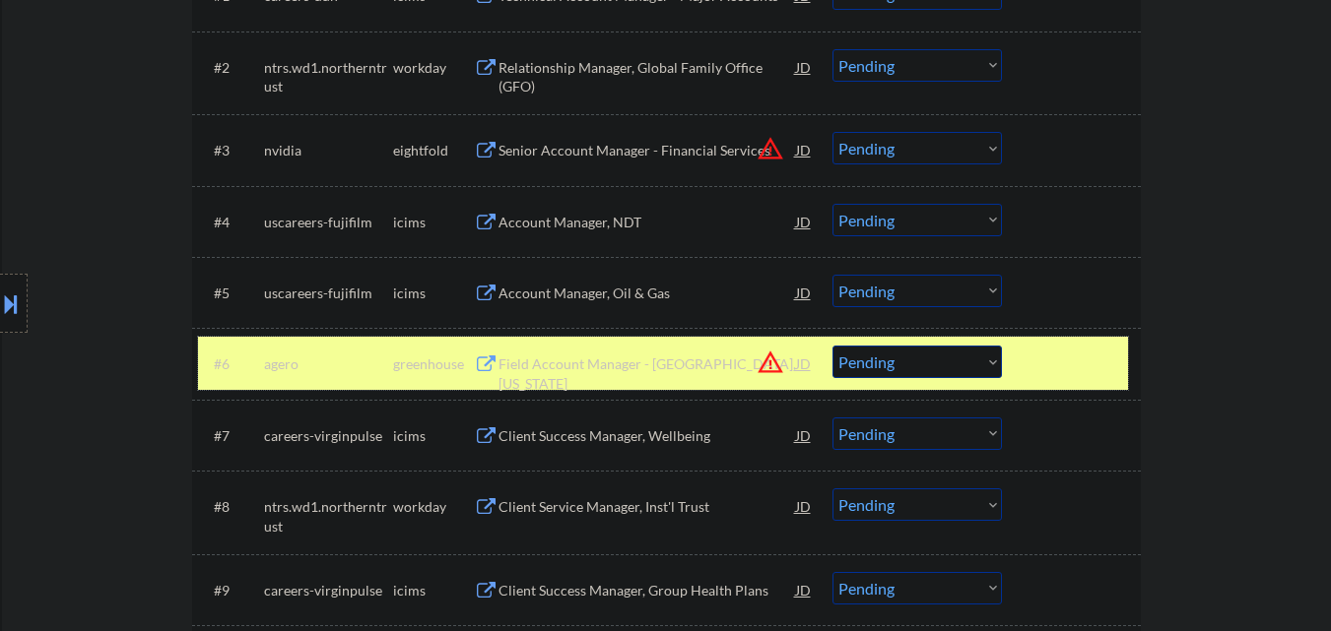
click at [1082, 343] on div "#6 agero greenhouse Field Account Manager - Orlando, Florida JD warning_amber C…" at bounding box center [663, 363] width 930 height 53
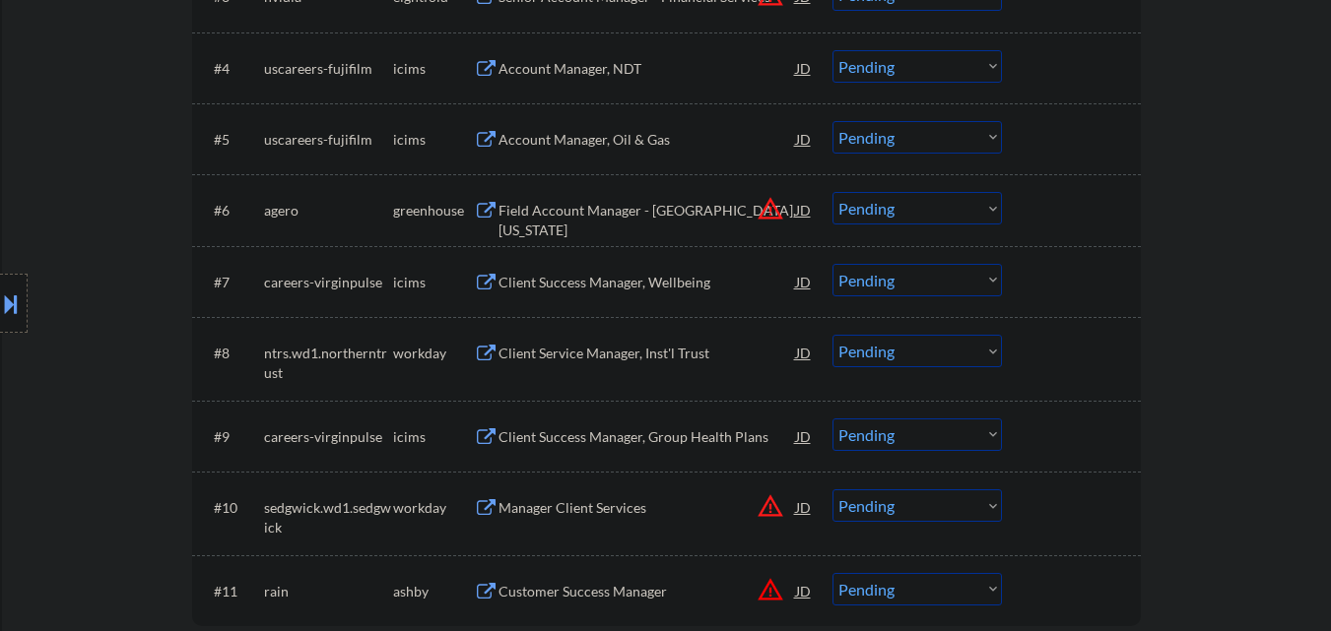
scroll to position [985, 0]
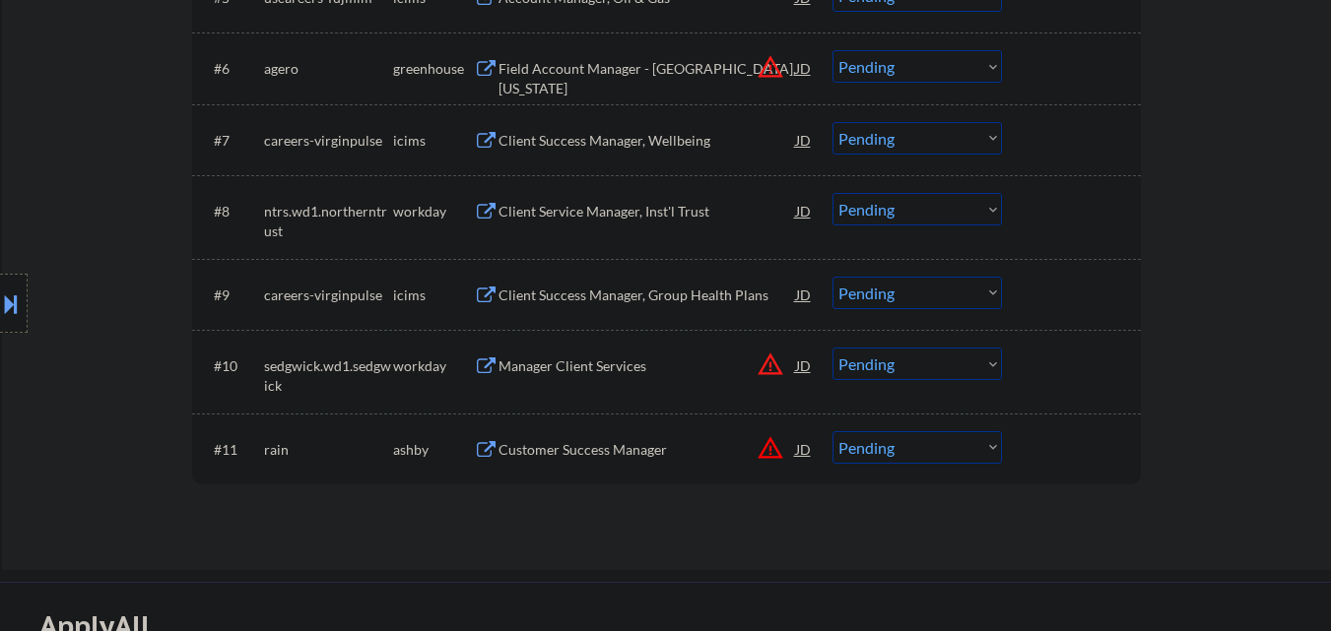
click at [510, 226] on div "Client Service Manager, Inst'l Trust" at bounding box center [646, 210] width 297 height 35
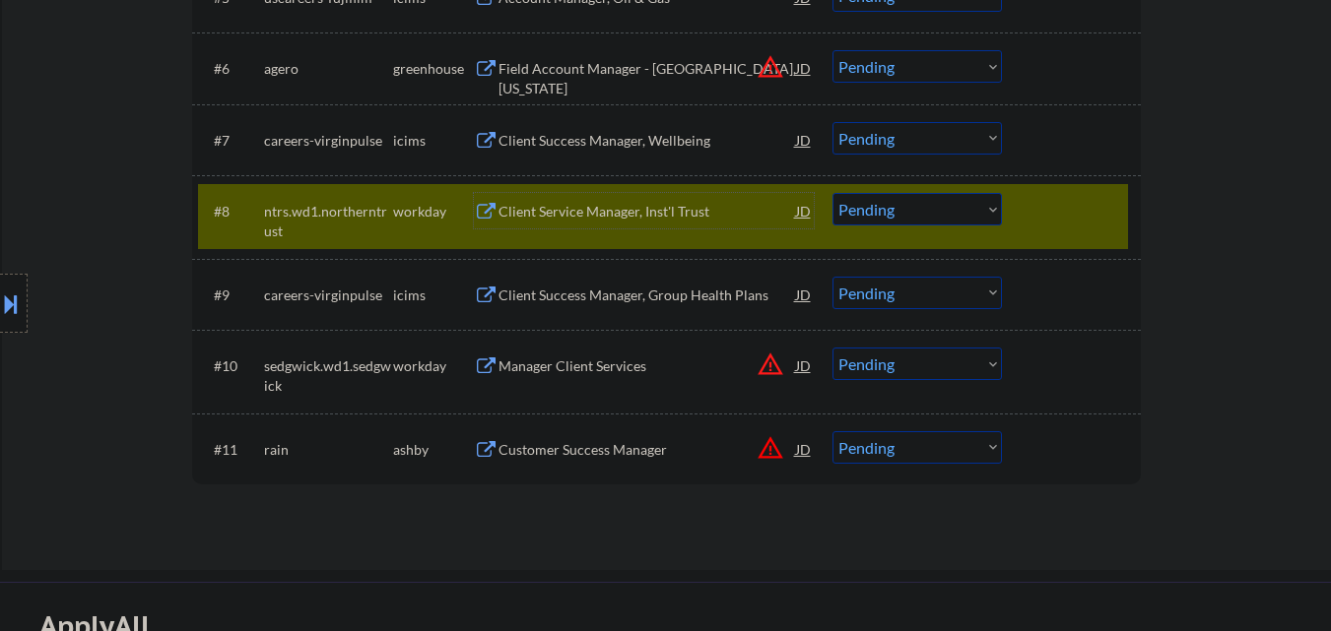
click at [929, 208] on select "Choose an option... Pending Applied Excluded (Questions) Excluded (Expired) Exc…" at bounding box center [916, 209] width 169 height 33
click at [832, 193] on select "Choose an option... Pending Applied Excluded (Questions) Excluded (Expired) Exc…" at bounding box center [916, 209] width 169 height 33
select select ""pending""
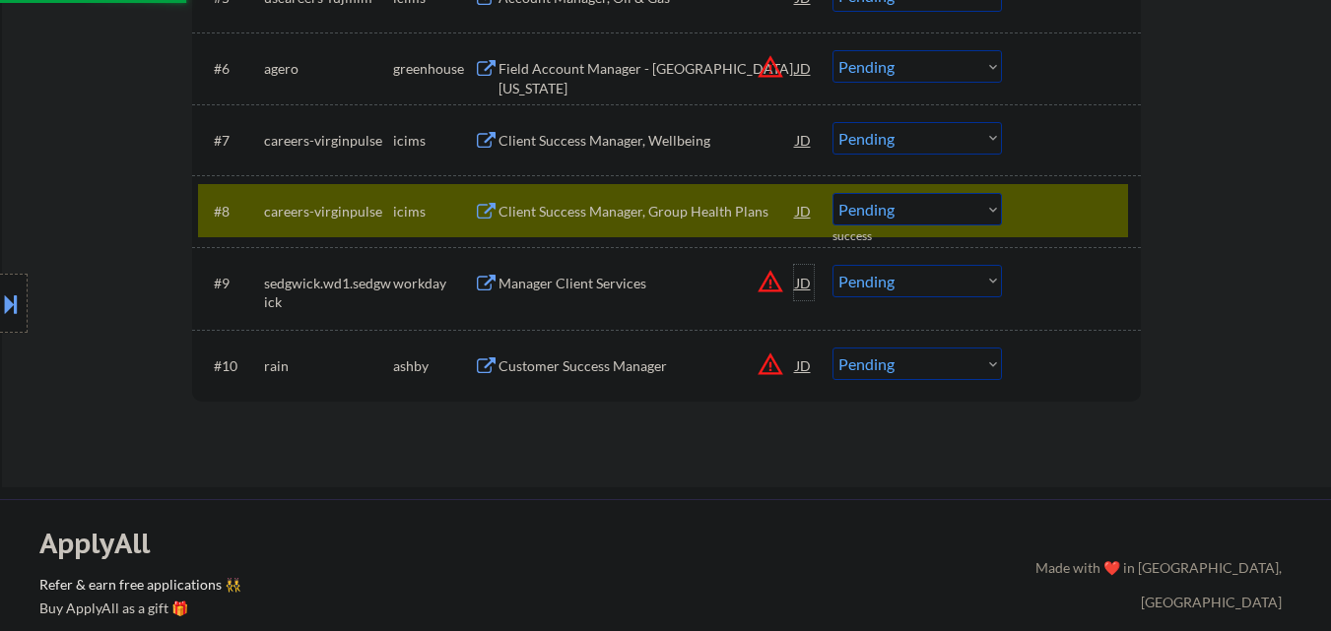
click at [802, 287] on div "JD" at bounding box center [804, 282] width 20 height 35
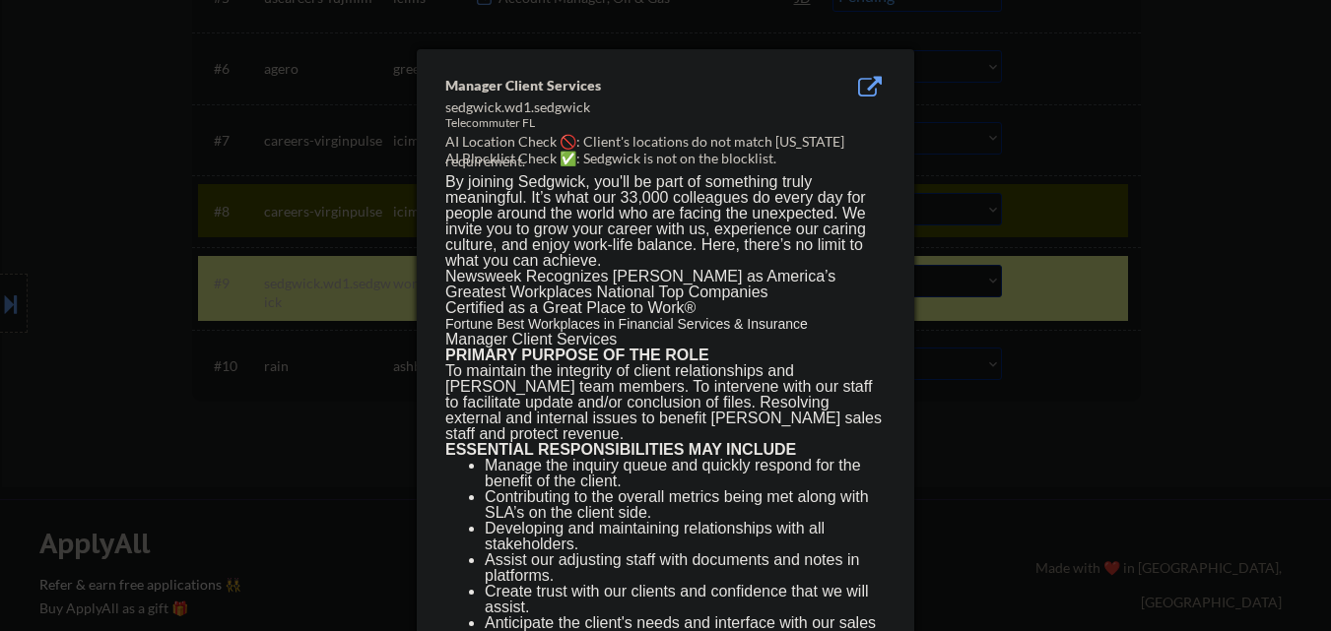
click at [1045, 284] on div at bounding box center [665, 315] width 1331 height 631
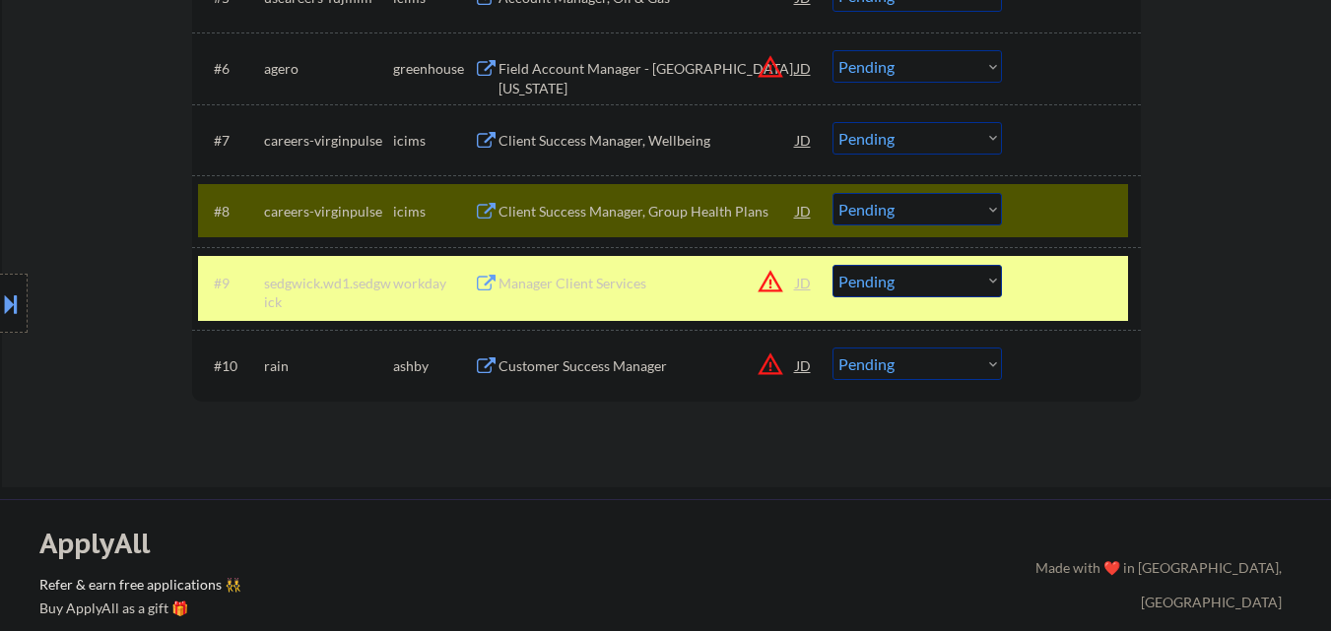
click at [921, 290] on select "Choose an option... Pending Applied Excluded (Questions) Excluded (Expired) Exc…" at bounding box center [916, 281] width 169 height 33
click at [832, 265] on select "Choose an option... Pending Applied Excluded (Questions) Excluded (Expired) Exc…" at bounding box center [916, 281] width 169 height 33
click at [802, 368] on div "JD" at bounding box center [804, 365] width 20 height 35
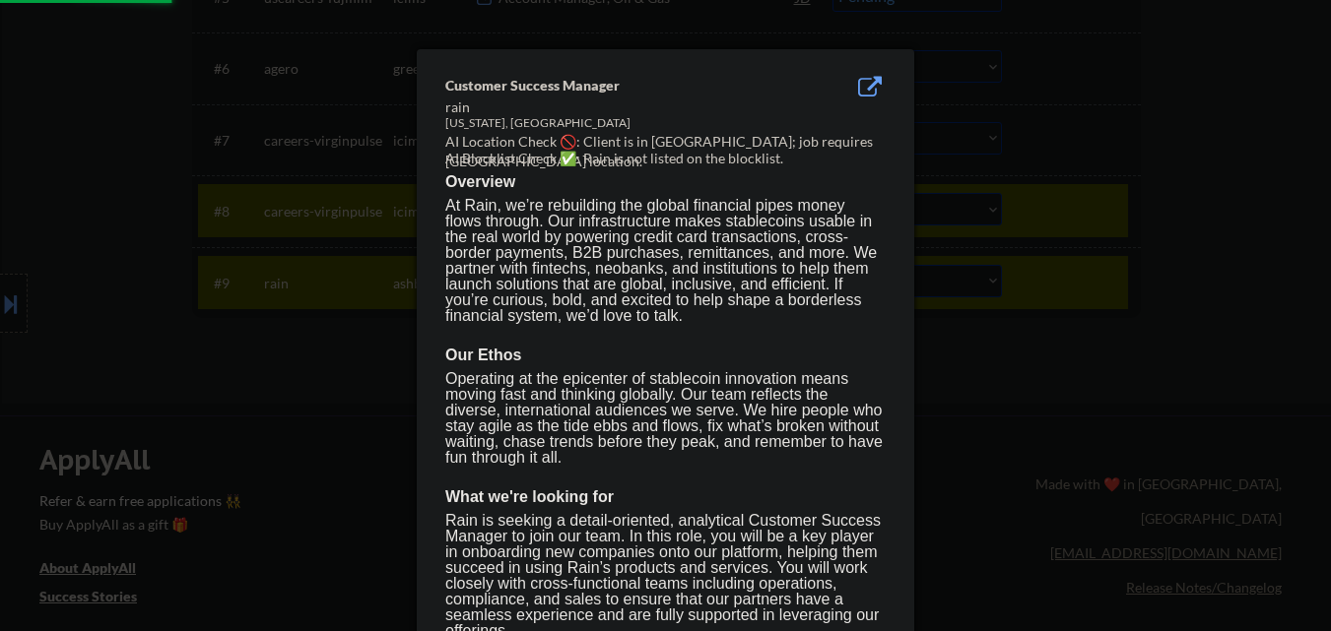
click at [1064, 368] on div at bounding box center [665, 315] width 1331 height 631
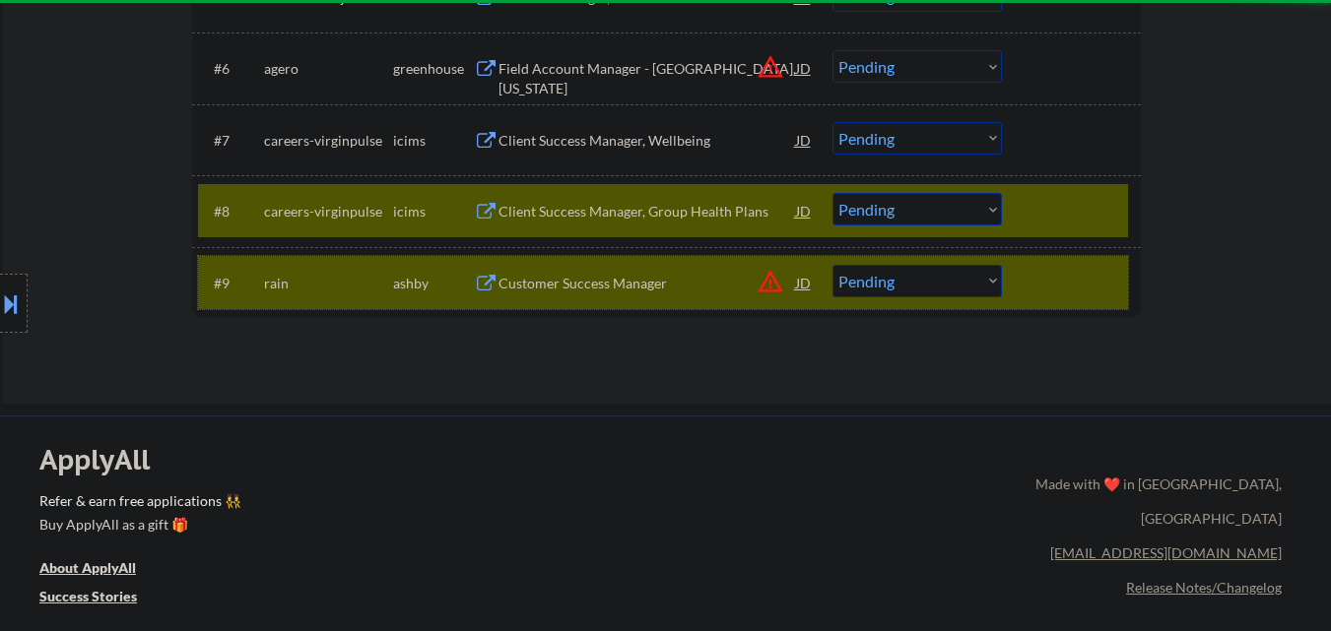
click at [1058, 283] on div at bounding box center [1073, 282] width 87 height 35
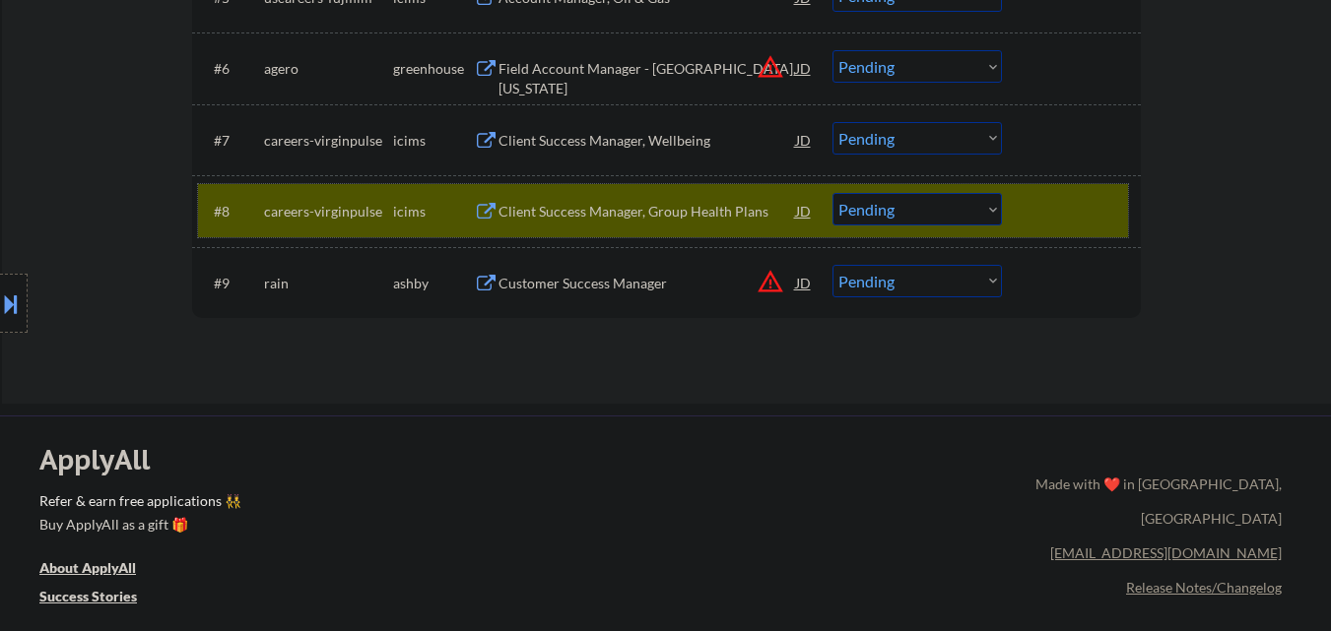
click at [1040, 201] on div at bounding box center [1073, 210] width 87 height 35
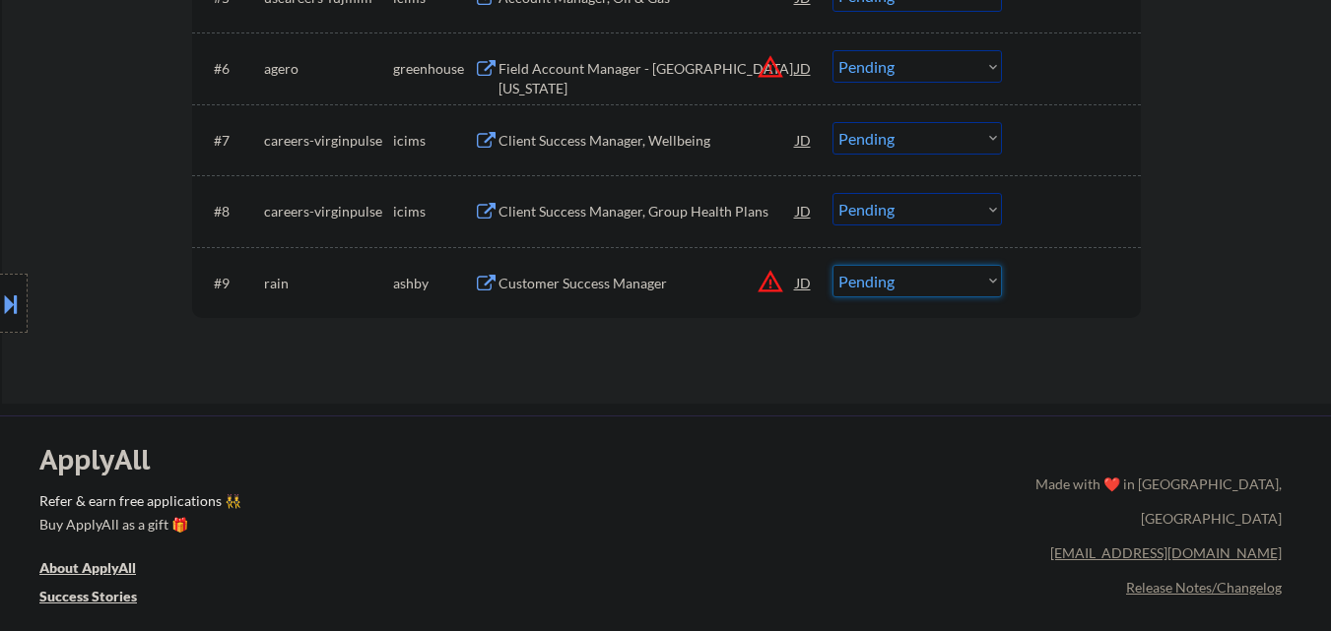
click at [854, 280] on select "Choose an option... Pending Applied Excluded (Questions) Excluded (Expired) Exc…" at bounding box center [916, 281] width 169 height 33
select select ""excluded__location_""
click at [832, 265] on select "Choose an option... Pending Applied Excluded (Questions) Excluded (Expired) Exc…" at bounding box center [916, 281] width 169 height 33
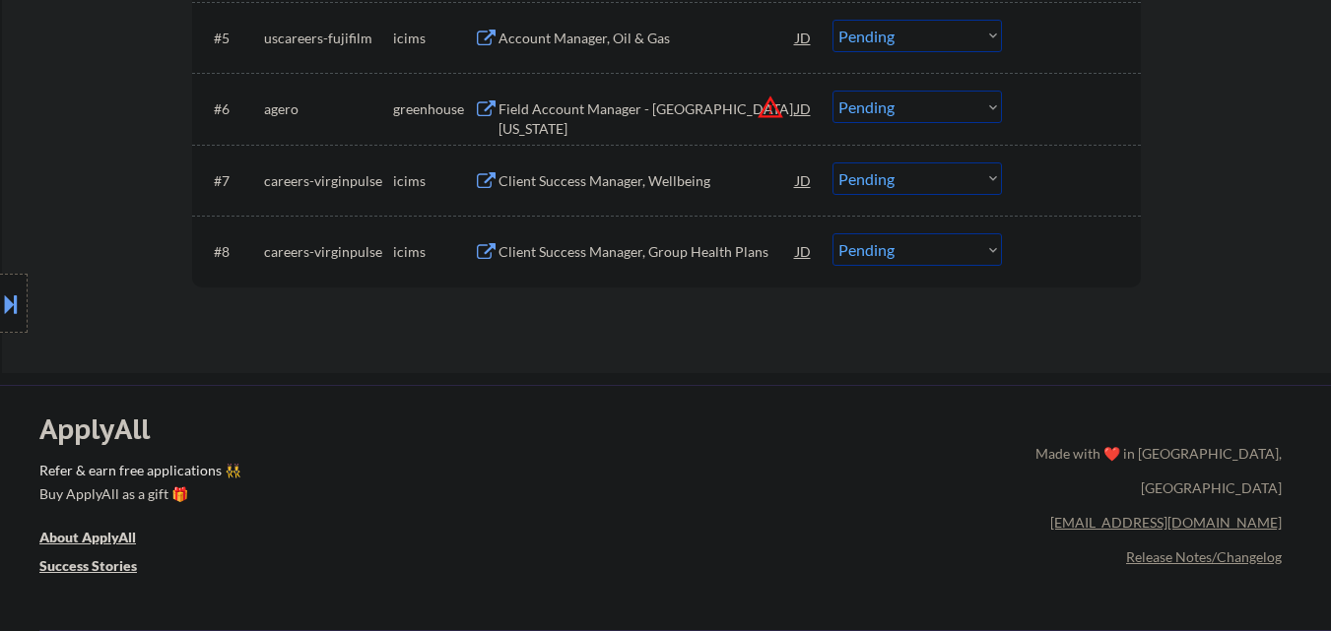
scroll to position [886, 0]
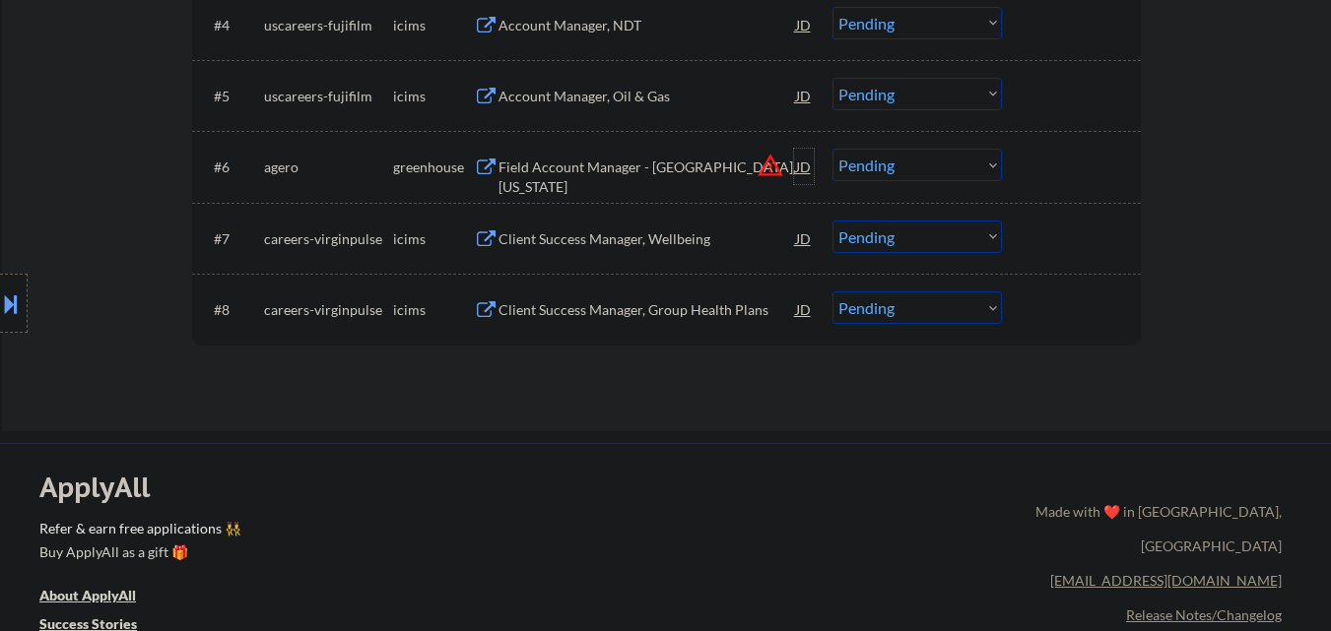
click at [808, 171] on div "JD" at bounding box center [804, 166] width 20 height 35
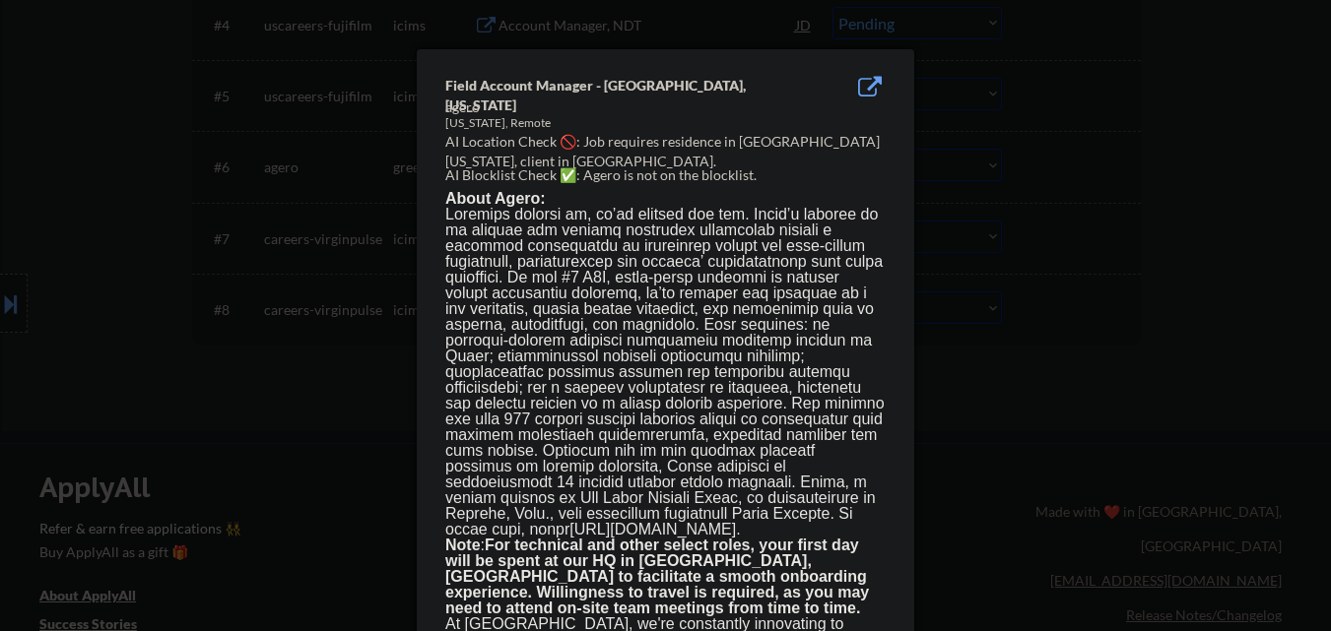
click at [1283, 230] on div at bounding box center [665, 315] width 1331 height 631
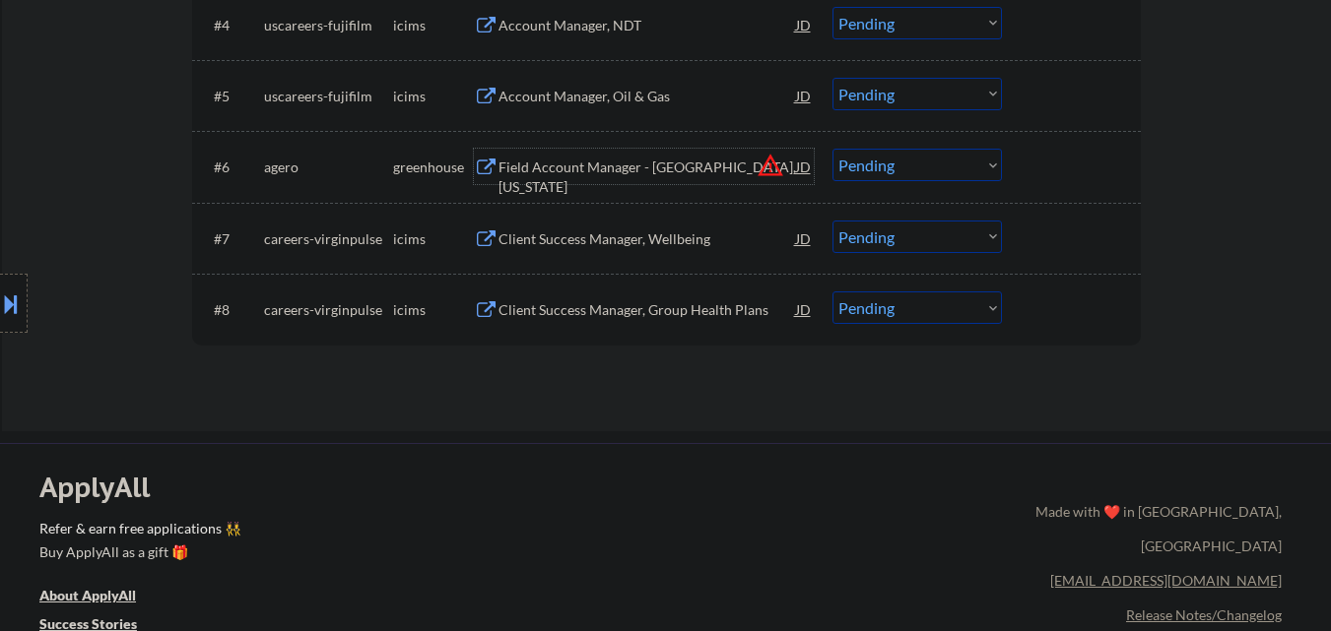
click at [588, 164] on div "Field Account Manager - [GEOGRAPHIC_DATA], [US_STATE]" at bounding box center [646, 177] width 297 height 38
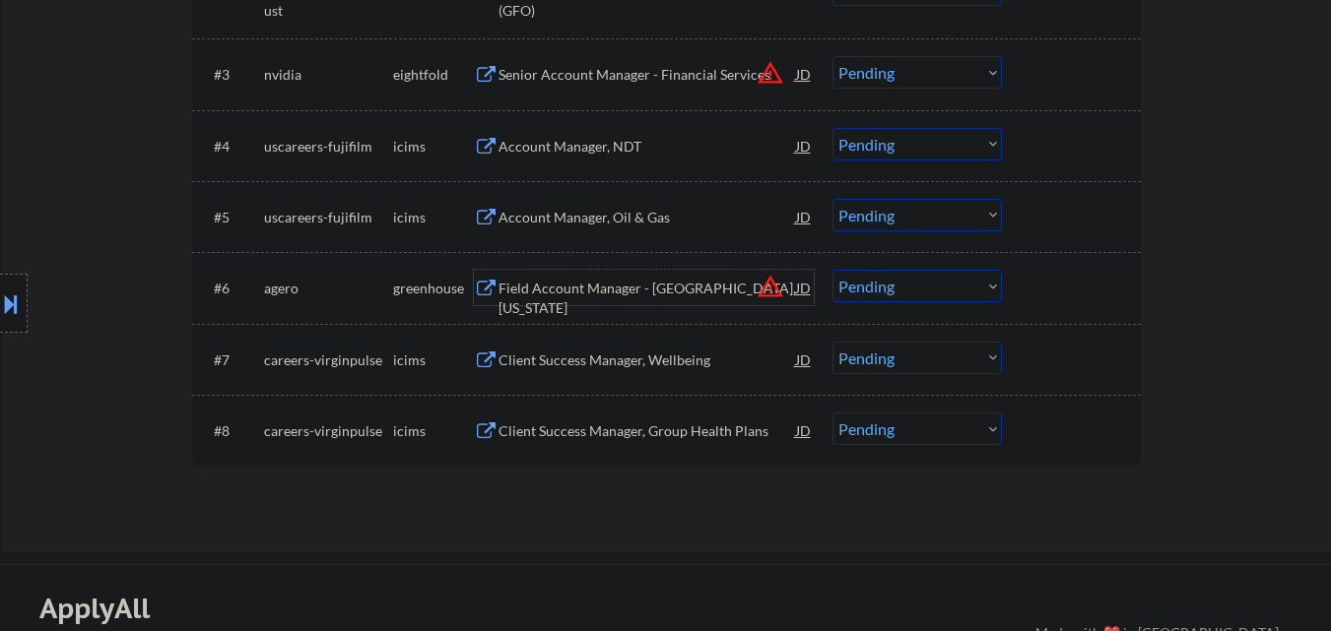
scroll to position [788, 0]
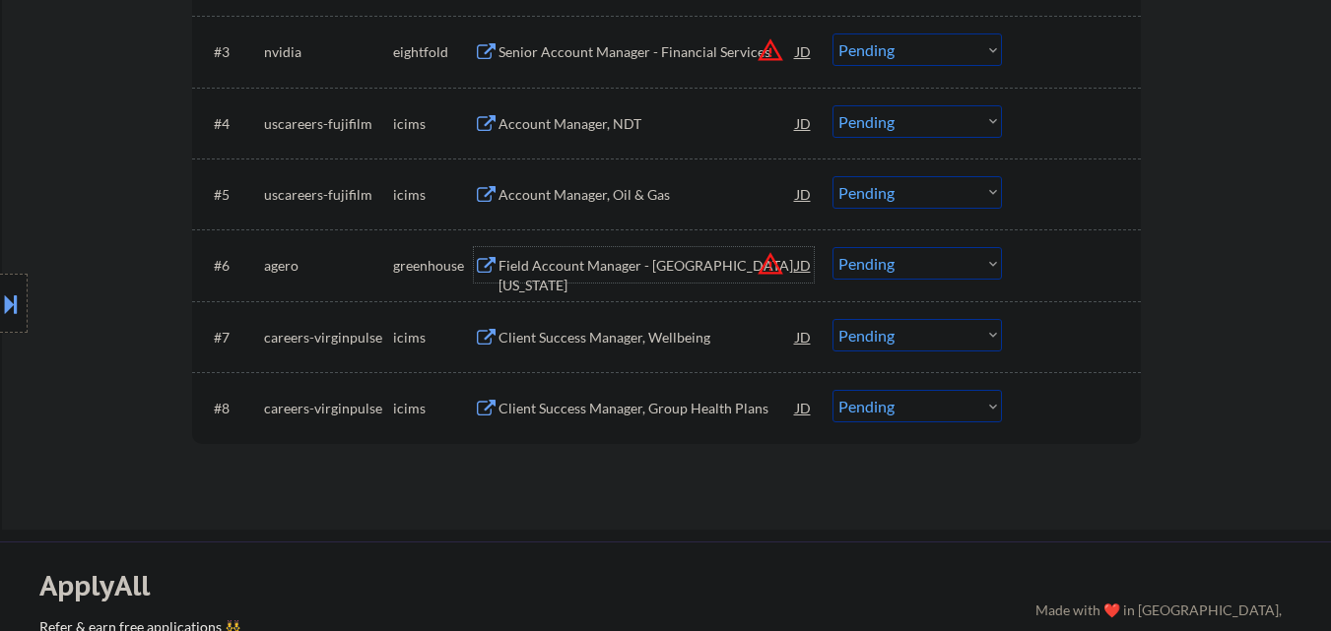
click at [917, 273] on select "Choose an option... Pending Applied Excluded (Questions) Excluded (Expired) Exc…" at bounding box center [916, 263] width 169 height 33
click at [832, 247] on select "Choose an option... Pending Applied Excluded (Questions) Excluded (Expired) Exc…" at bounding box center [916, 263] width 169 height 33
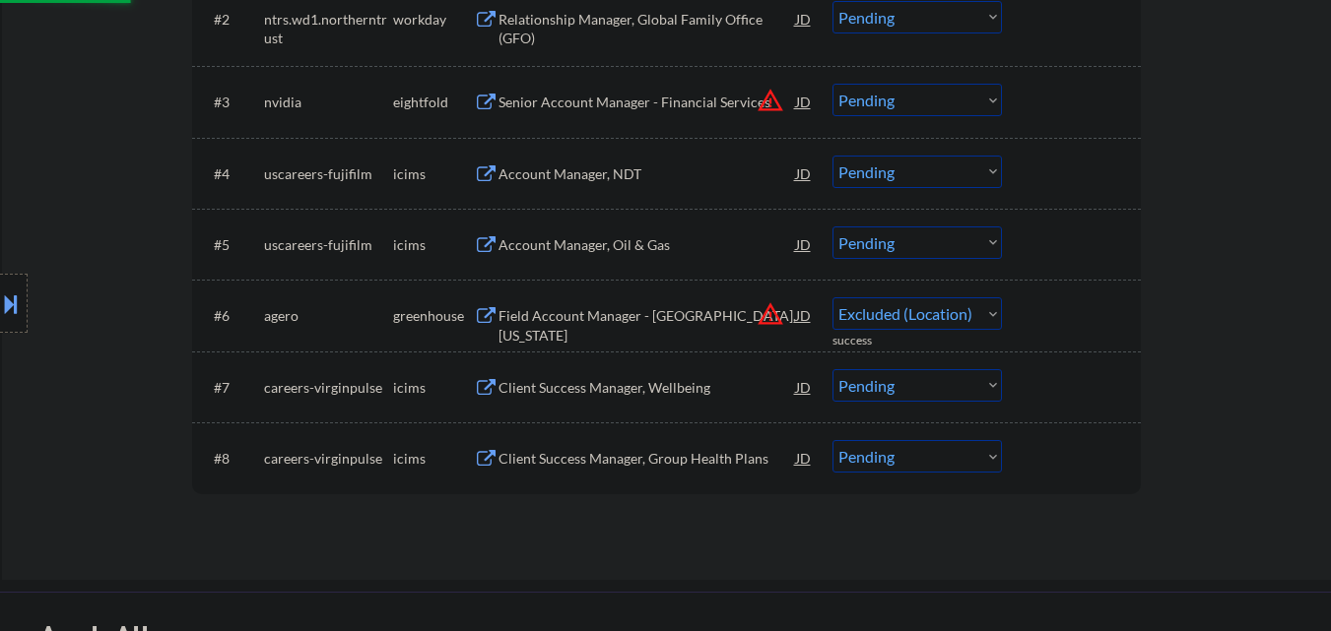
scroll to position [689, 0]
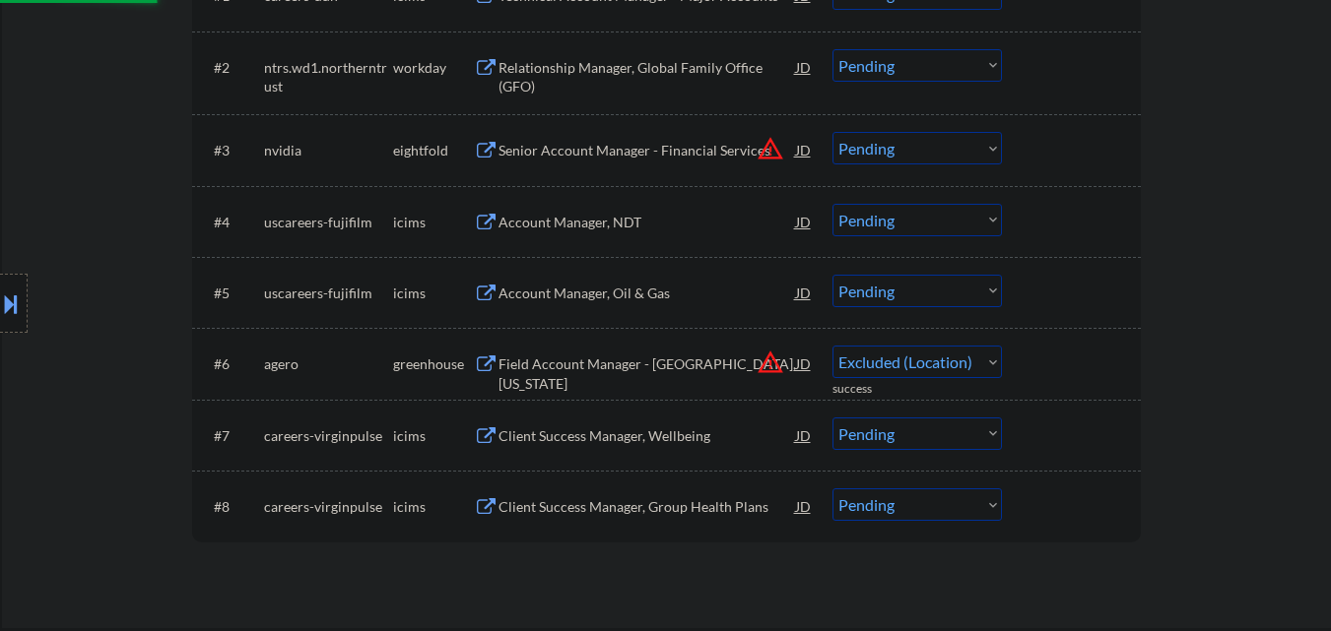
select select ""pending""
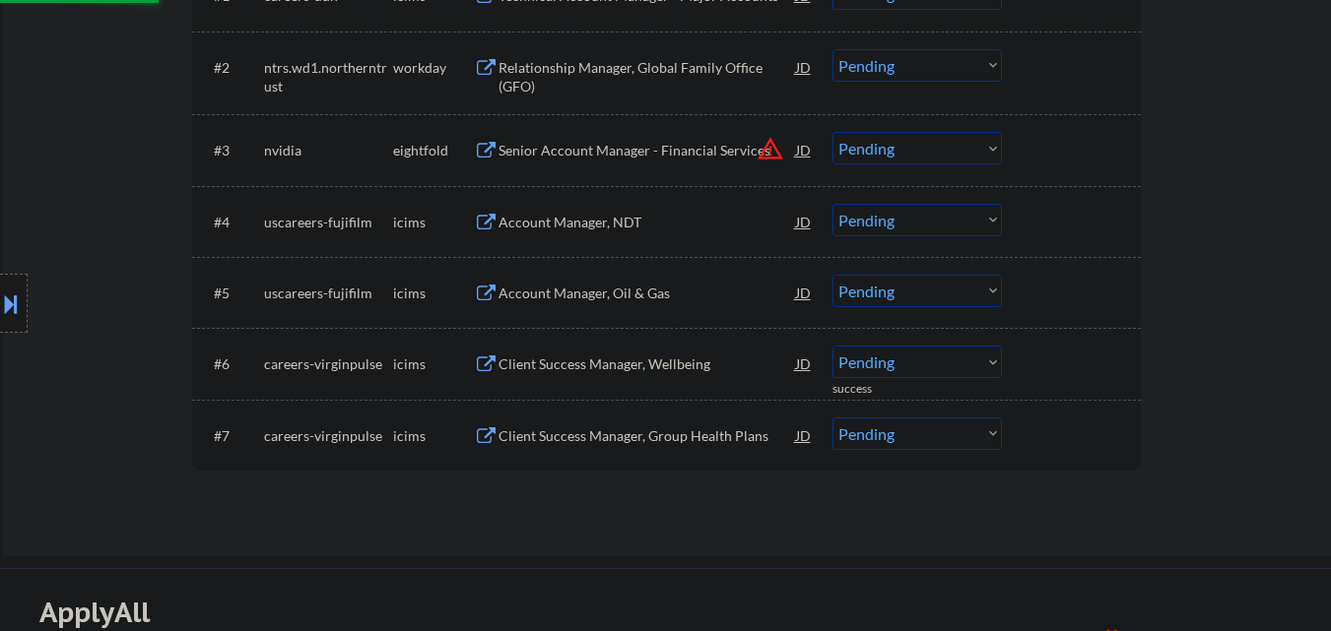
click at [809, 151] on div "JD" at bounding box center [804, 149] width 20 height 35
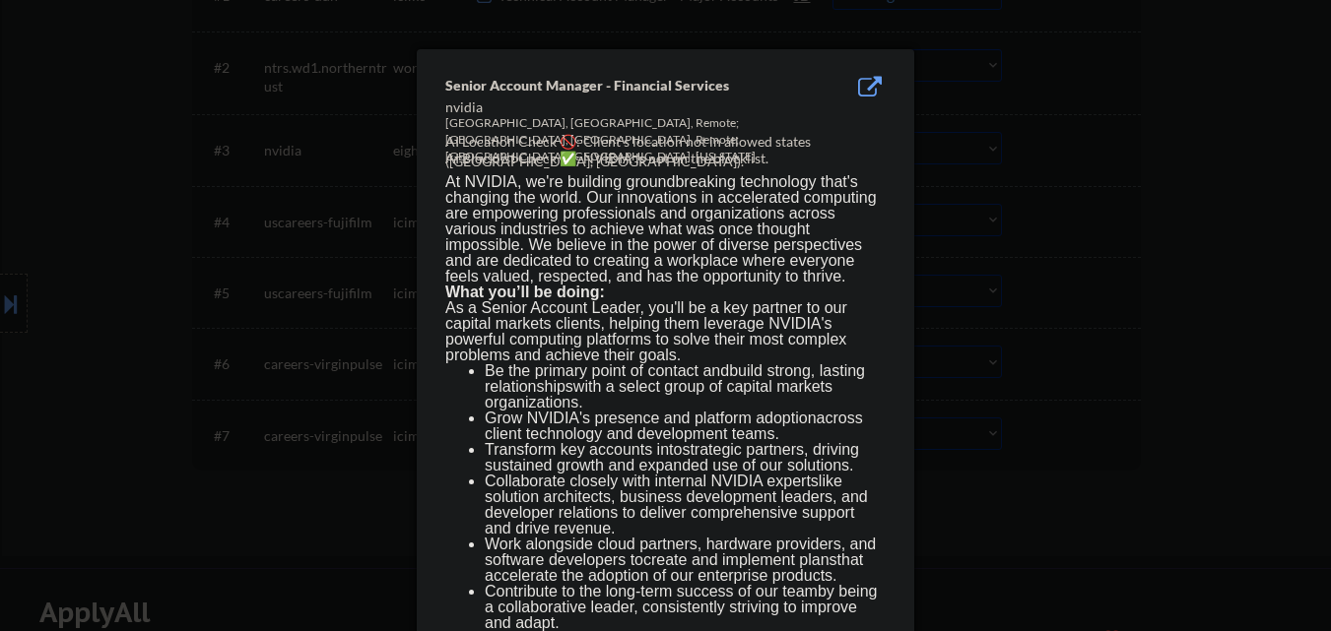
click at [1326, 228] on div at bounding box center [665, 315] width 1331 height 631
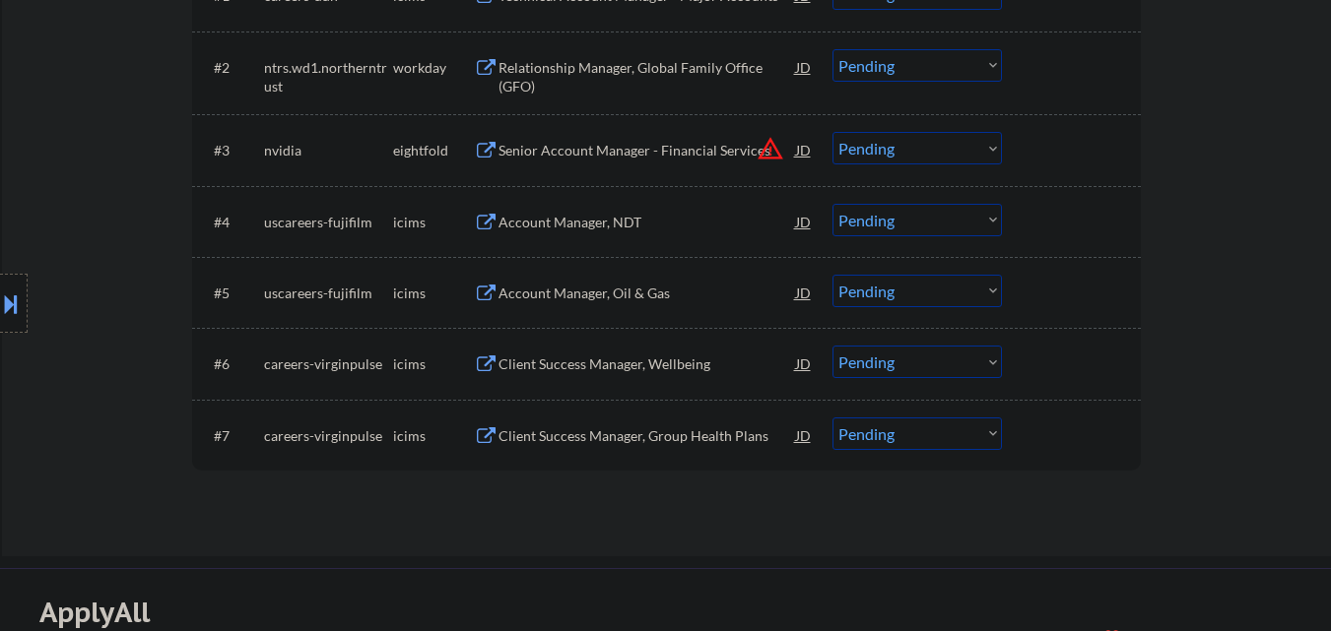
click at [627, 144] on div "Senior Account Manager - Financial Services" at bounding box center [646, 151] width 297 height 20
click at [906, 155] on select "Choose an option... Pending Applied Excluded (Questions) Excluded (Expired) Exc…" at bounding box center [916, 148] width 169 height 33
click at [832, 132] on select "Choose an option... Pending Applied Excluded (Questions) Excluded (Expired) Exc…" at bounding box center [916, 148] width 169 height 33
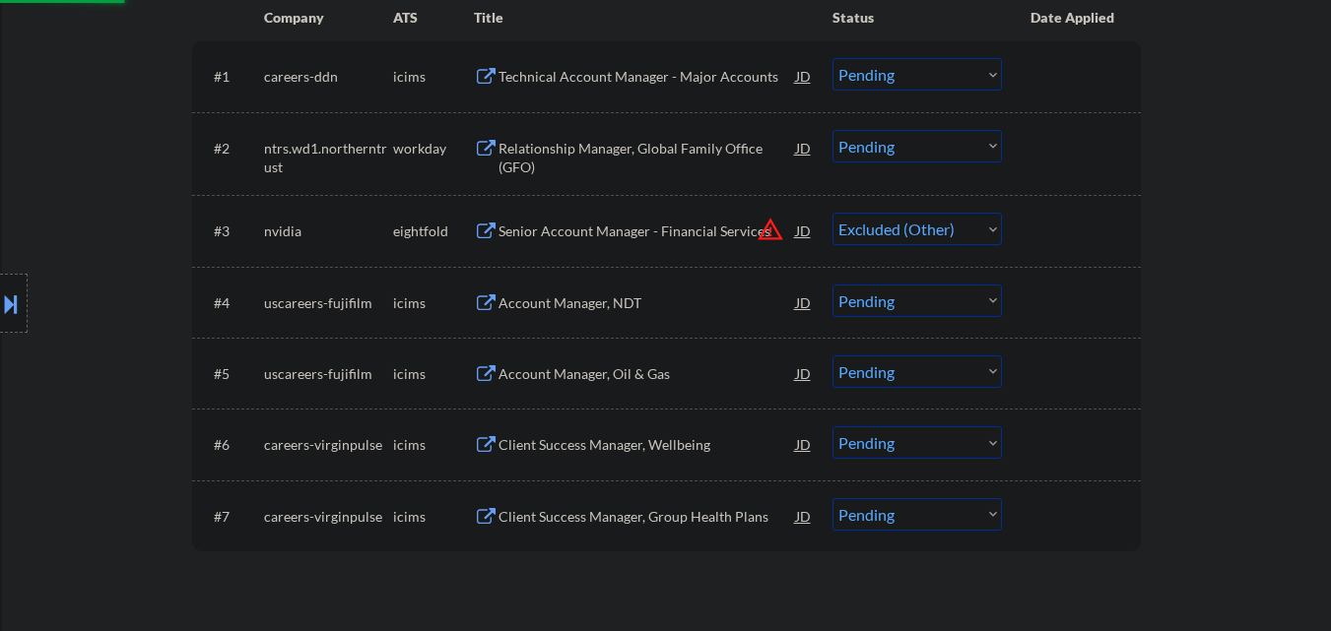
scroll to position [591, 0]
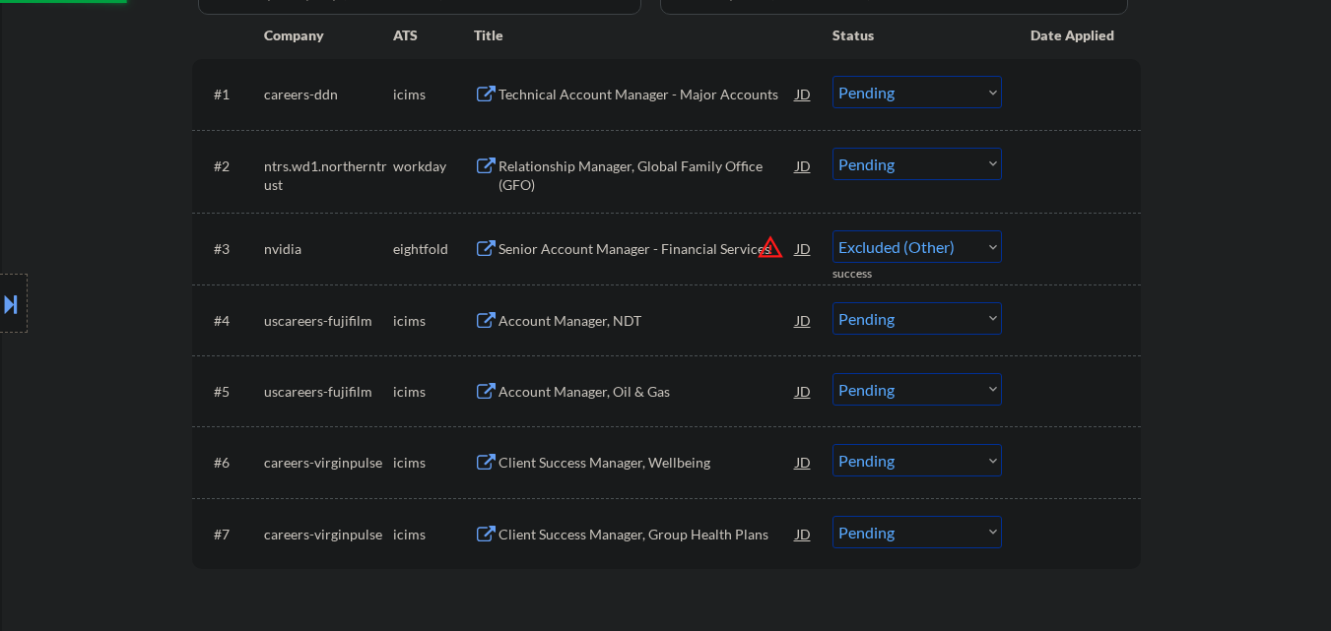
select select ""pending""
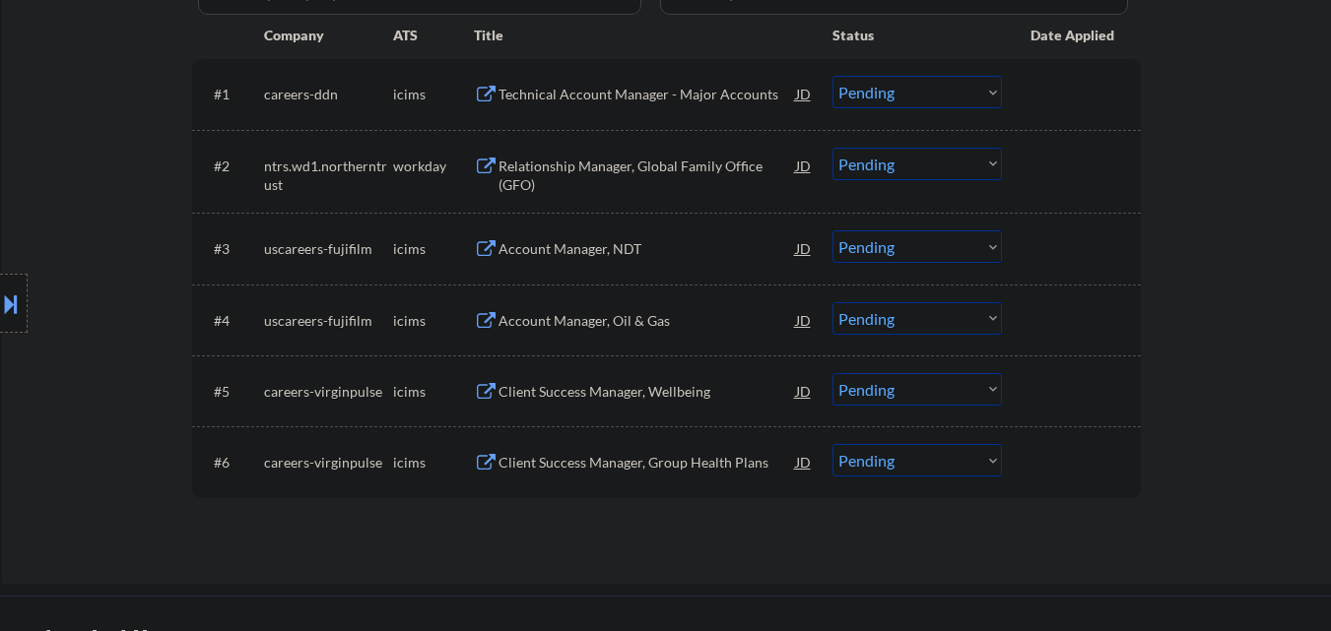
click at [615, 96] on div "Technical Account Manager - Major Accounts" at bounding box center [646, 95] width 297 height 20
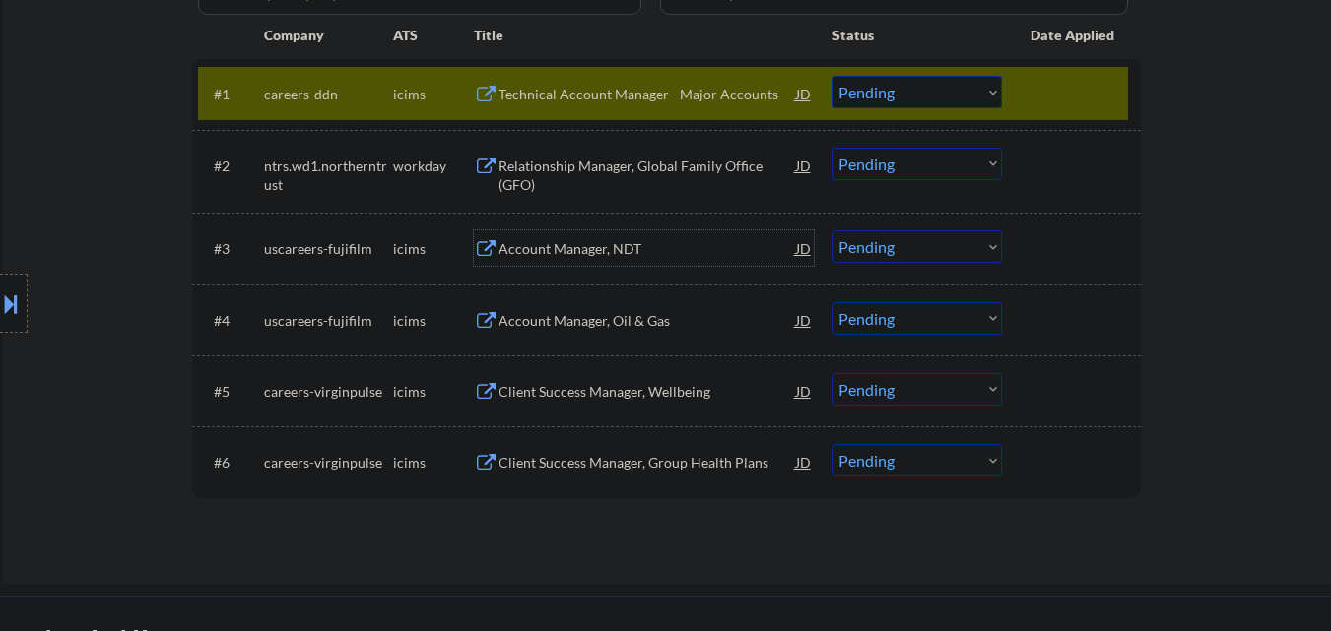
click at [589, 253] on div "Account Manager, NDT" at bounding box center [646, 249] width 297 height 20
